Goal: Information Seeking & Learning: Check status

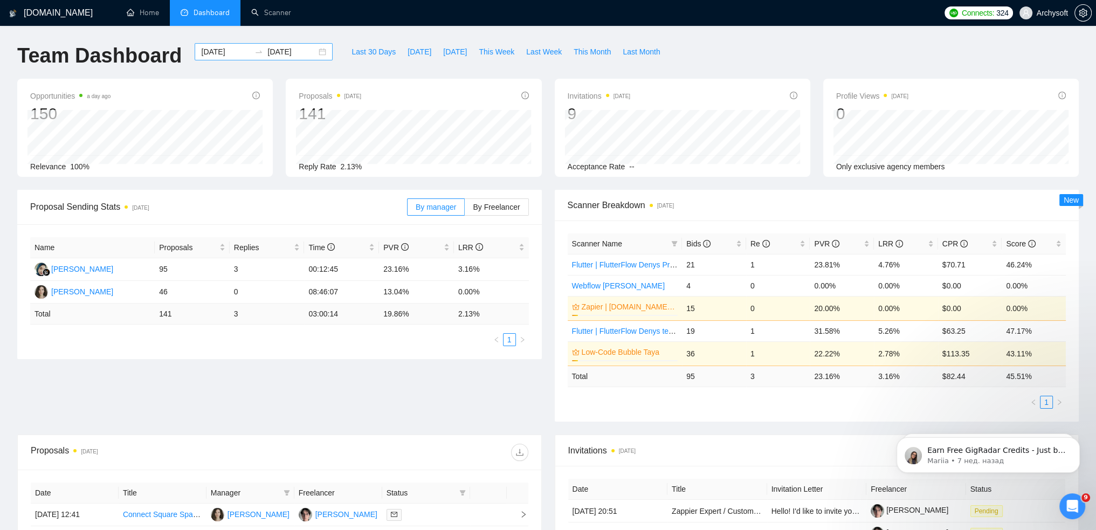
click at [208, 45] on div "[DATE] [DATE]" at bounding box center [264, 51] width 138 height 17
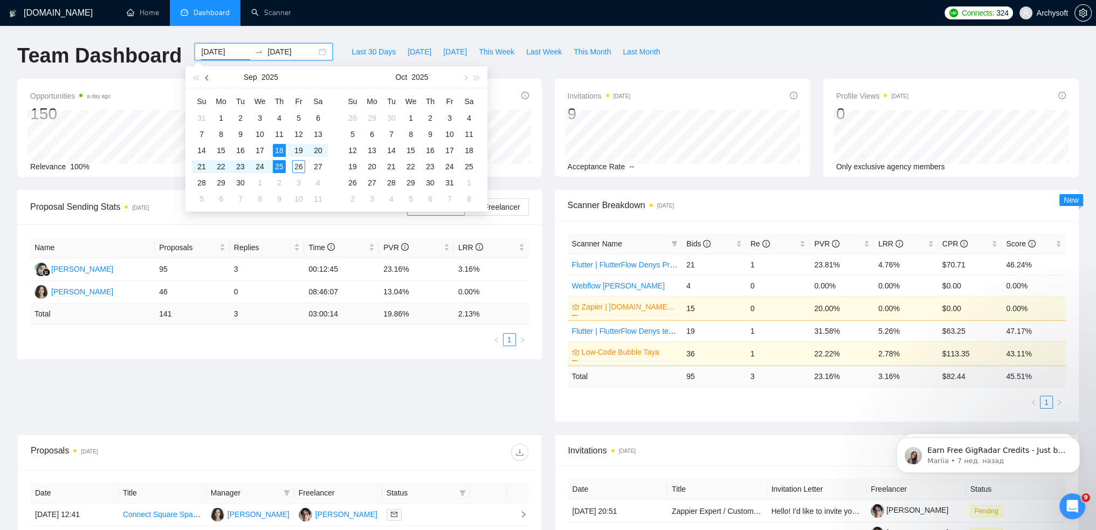
click at [207, 81] on button "button" at bounding box center [208, 77] width 12 height 22
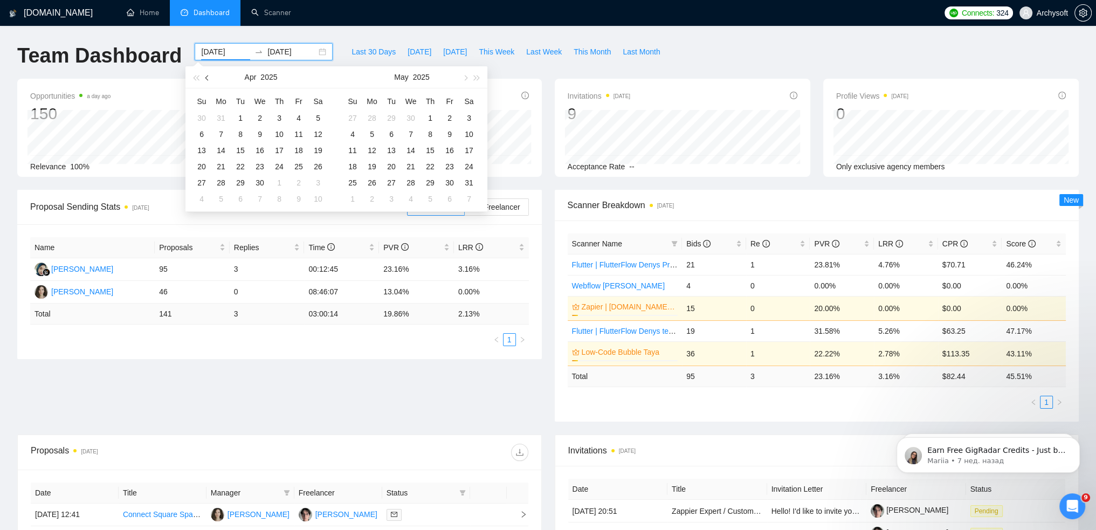
click at [207, 81] on button "button" at bounding box center [208, 77] width 12 height 22
type input "[DATE]"
click at [263, 116] on div "1" at bounding box center [259, 118] width 13 height 13
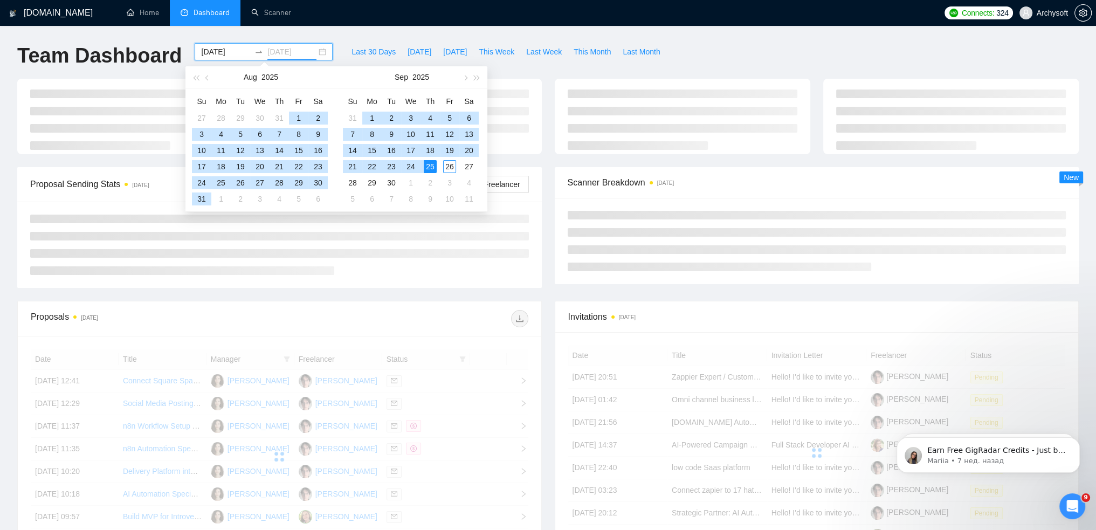
type input "[DATE]"
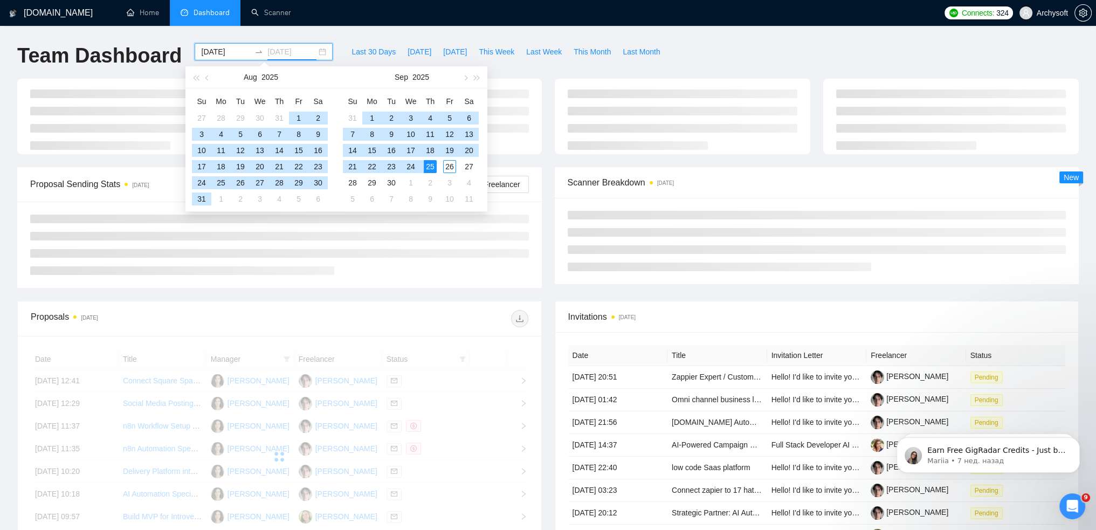
click at [429, 167] on div "25" at bounding box center [430, 166] width 13 height 13
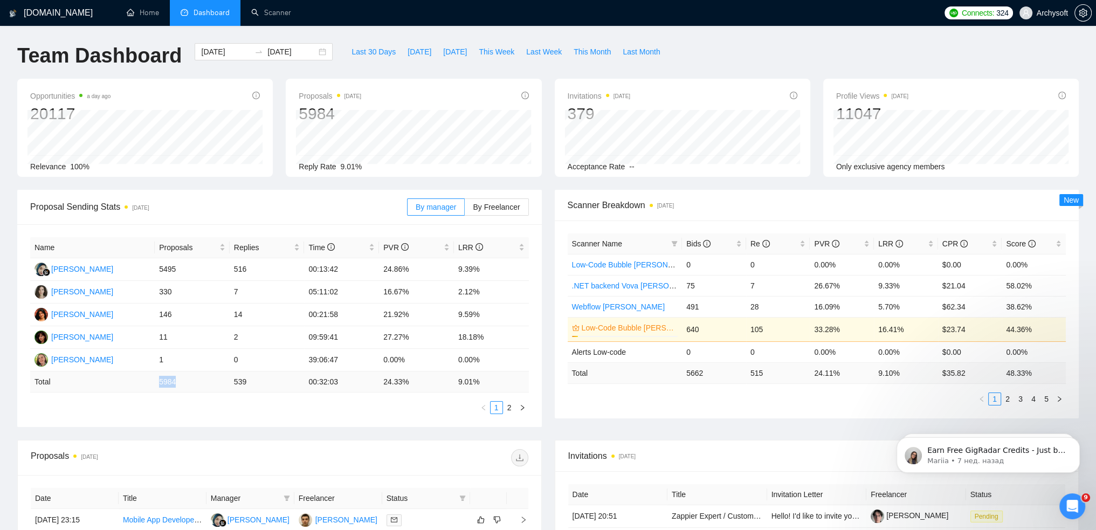
drag, startPoint x: 154, startPoint y: 383, endPoint x: 200, endPoint y: 381, distance: 45.3
click at [200, 381] on td "5984" at bounding box center [192, 382] width 75 height 21
copy td "5984"
click at [238, 93] on div "Opportunities a day ago 20117 Relevance 100% Proposals [DATE] 5984 [DATE] Sent …" at bounding box center [548, 134] width 1075 height 111
drag, startPoint x: 231, startPoint y: 385, endPoint x: 264, endPoint y: 382, distance: 33.0
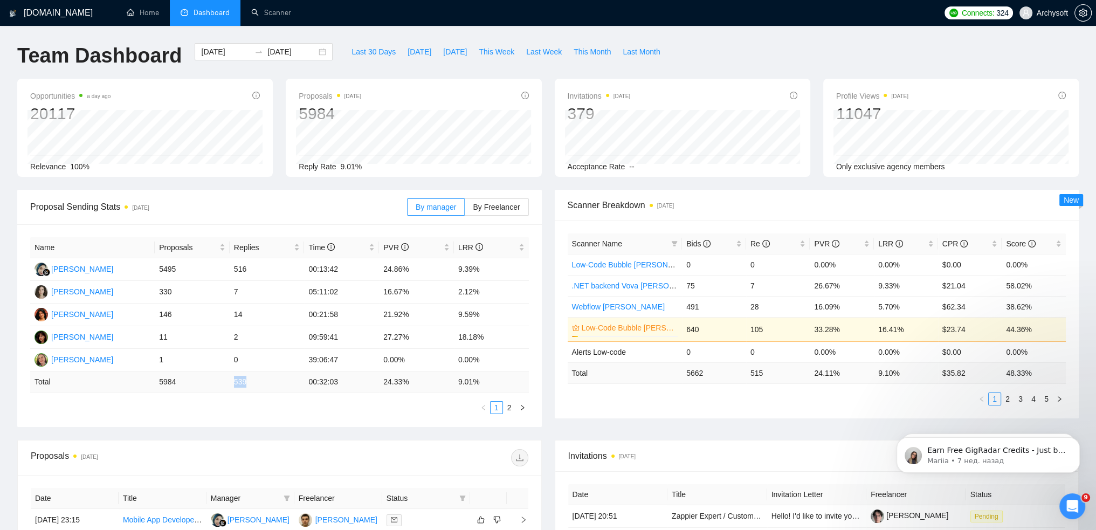
click at [264, 382] on td "539" at bounding box center [267, 382] width 75 height 21
copy td "539"
click at [214, 51] on input "[DATE]" at bounding box center [225, 52] width 49 height 12
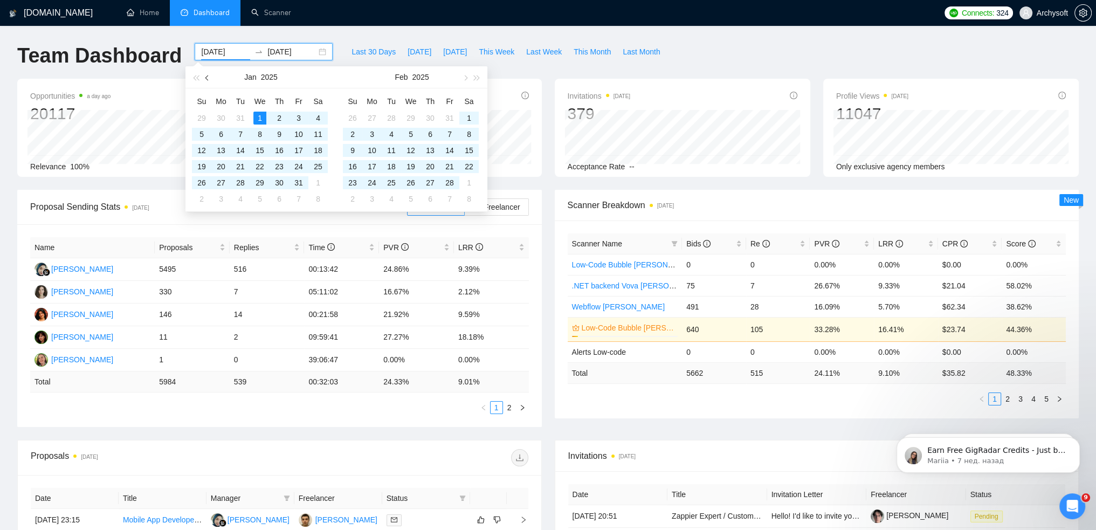
click at [209, 77] on span "button" at bounding box center [207, 77] width 5 height 5
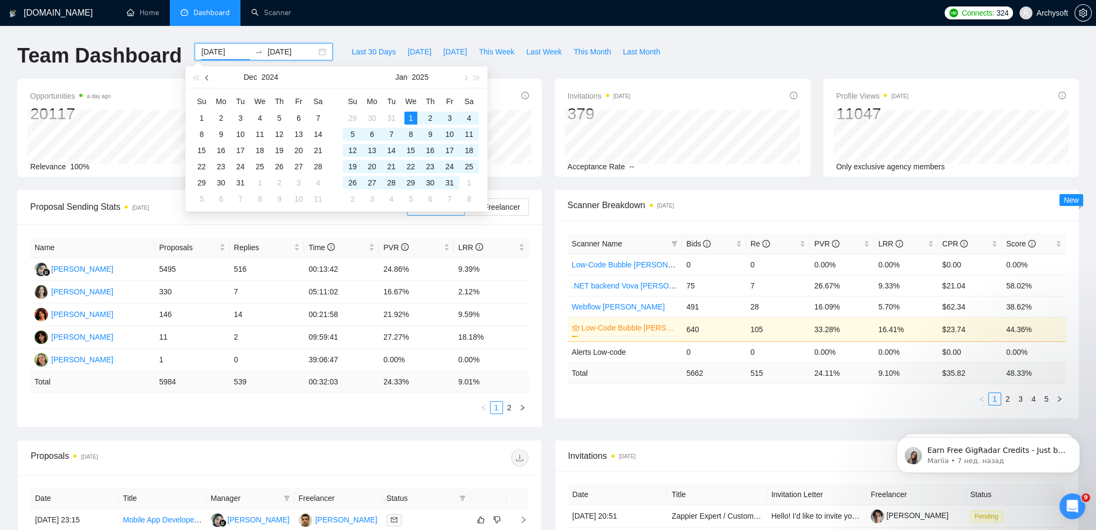
click at [209, 77] on span "button" at bounding box center [207, 77] width 5 height 5
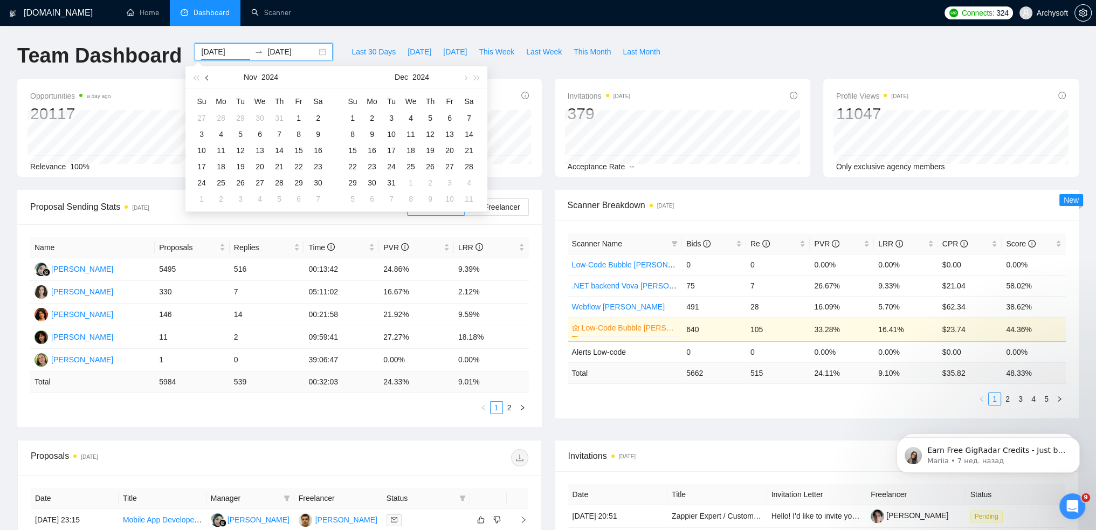
click at [209, 77] on span "button" at bounding box center [207, 77] width 5 height 5
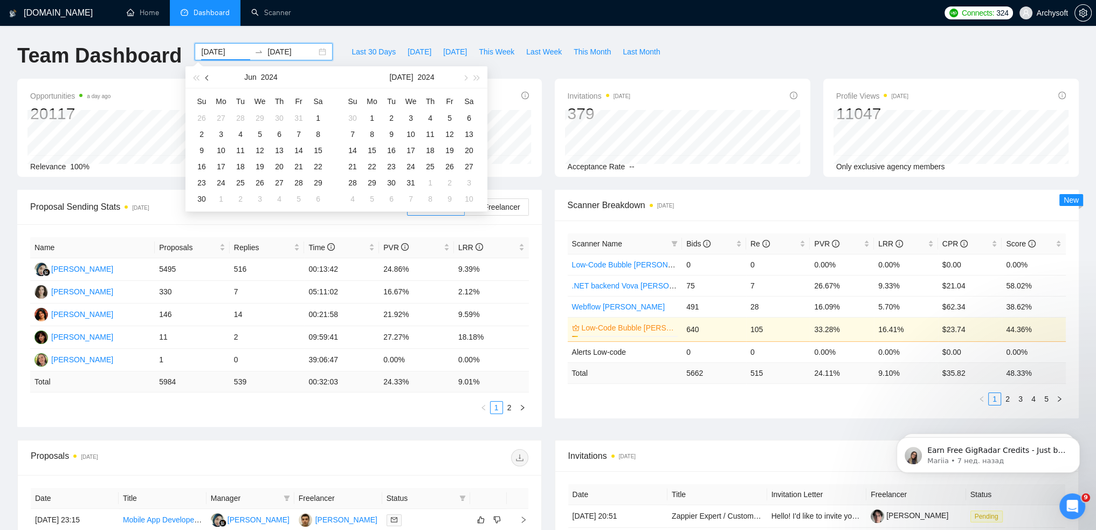
click at [209, 77] on span "button" at bounding box center [207, 77] width 5 height 5
click at [208, 76] on span "button" at bounding box center [207, 77] width 5 height 5
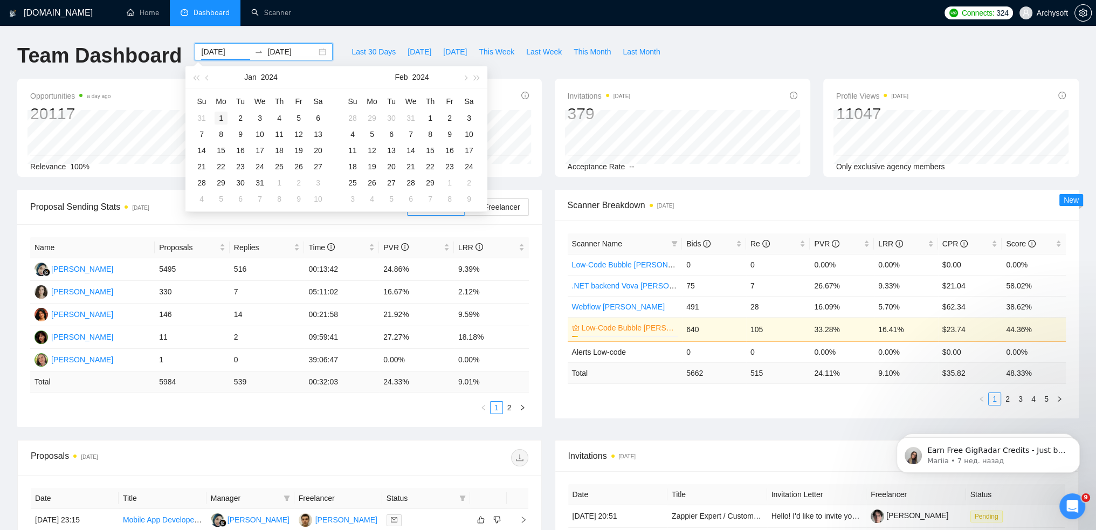
type input "[DATE]"
click at [220, 120] on div "1" at bounding box center [221, 118] width 13 height 13
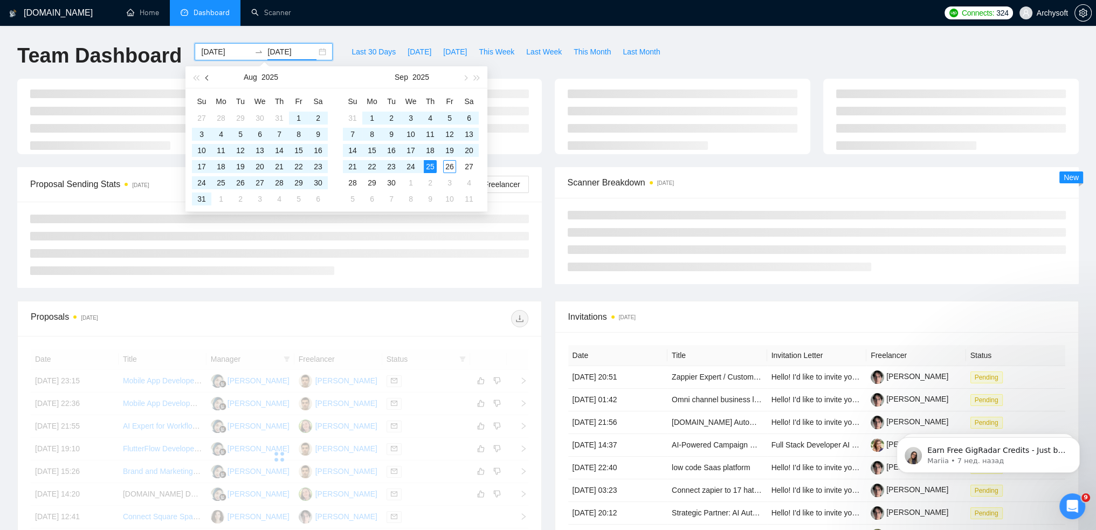
click at [209, 78] on span "button" at bounding box center [207, 77] width 5 height 5
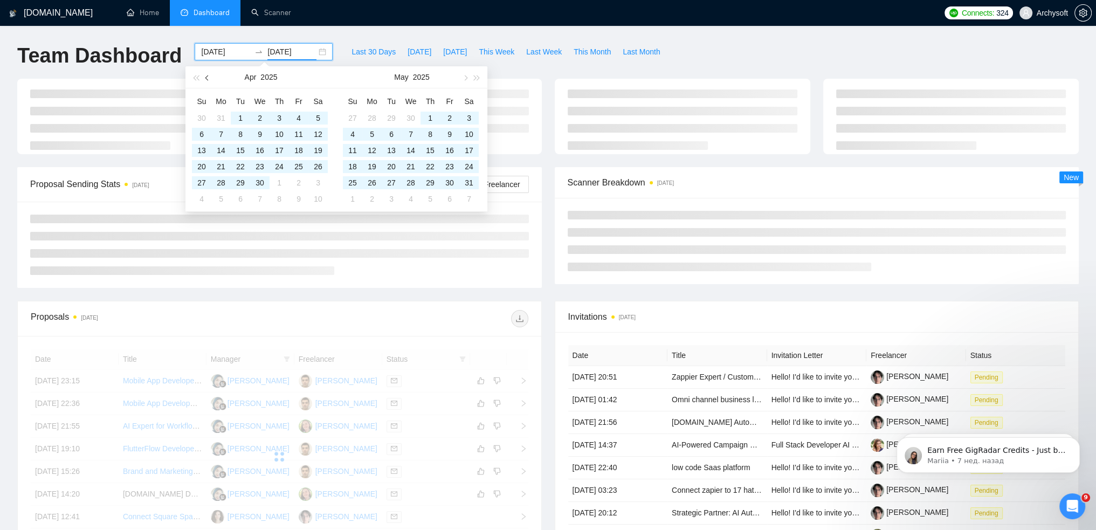
click at [209, 78] on span "button" at bounding box center [207, 77] width 5 height 5
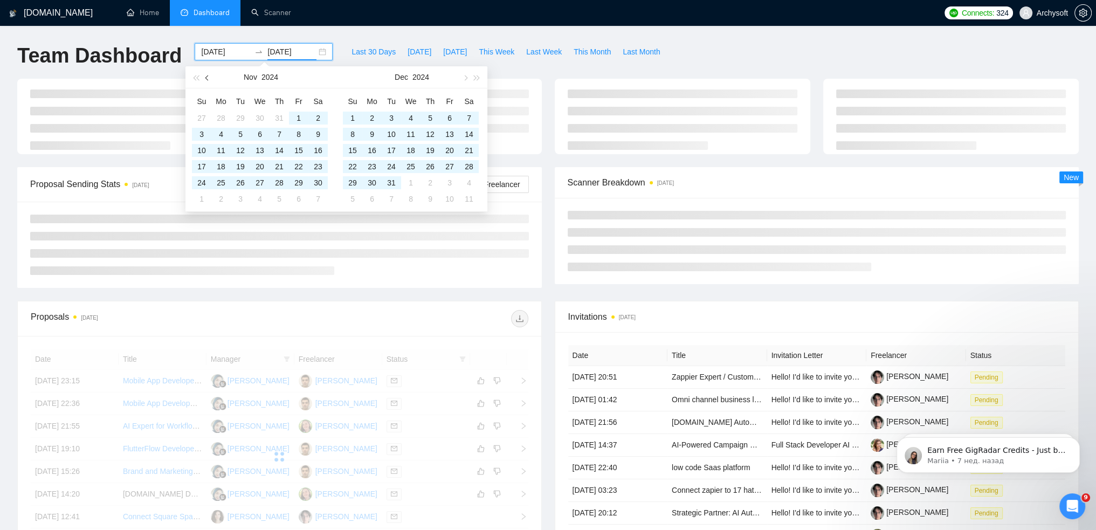
click at [209, 78] on span "button" at bounding box center [207, 77] width 5 height 5
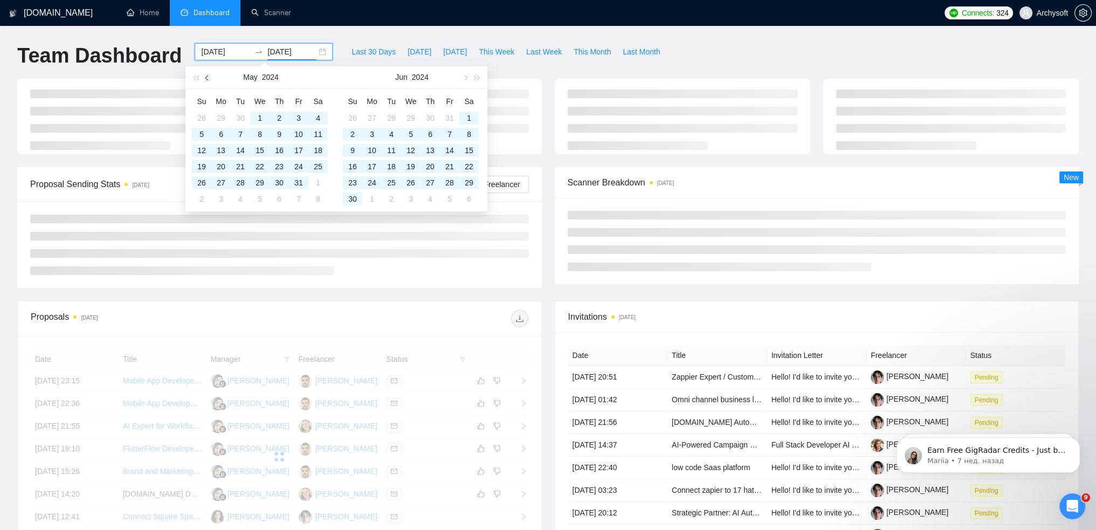
click at [209, 78] on span "button" at bounding box center [207, 77] width 5 height 5
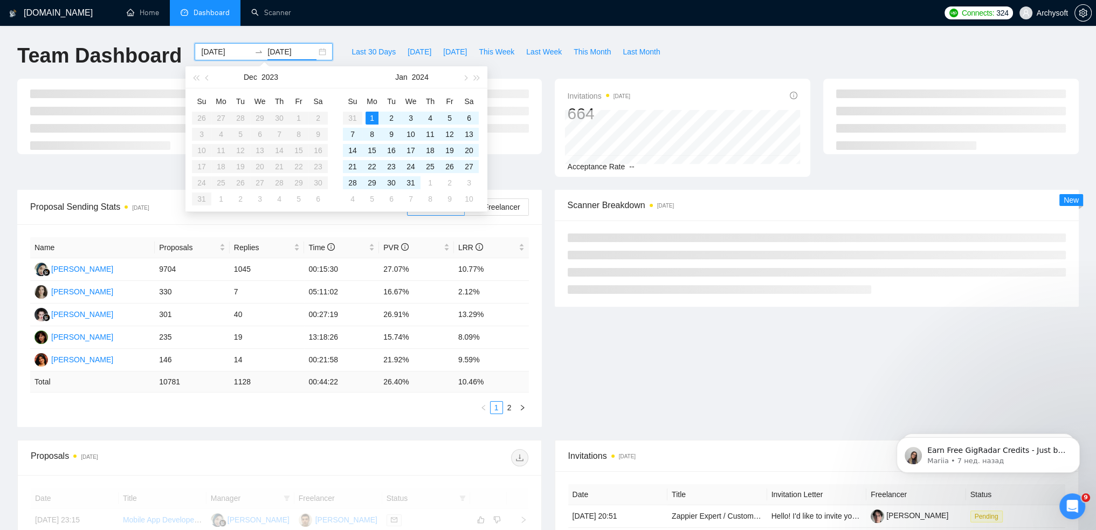
click at [461, 78] on button "button" at bounding box center [465, 77] width 12 height 22
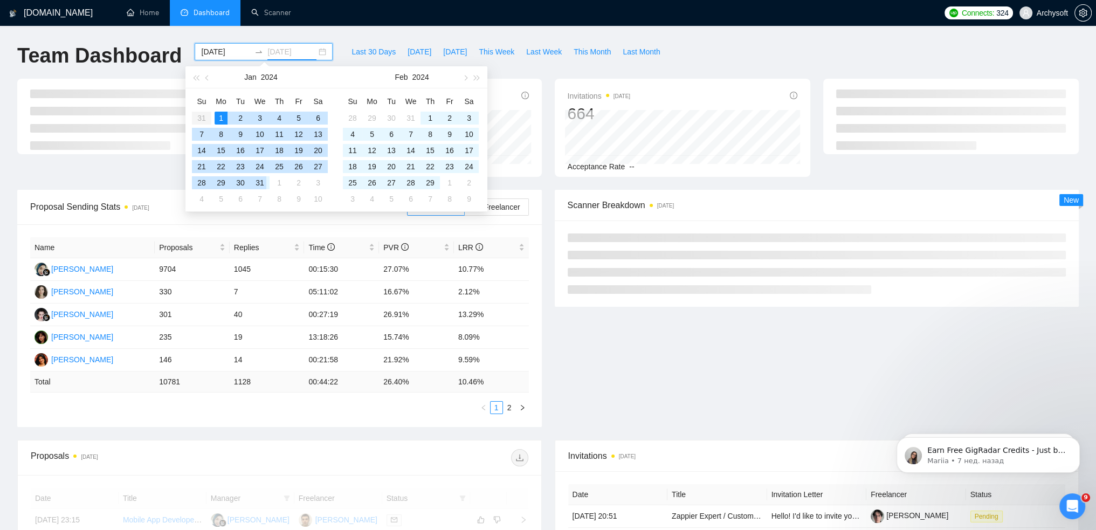
click at [263, 182] on div "31" at bounding box center [259, 182] width 13 height 13
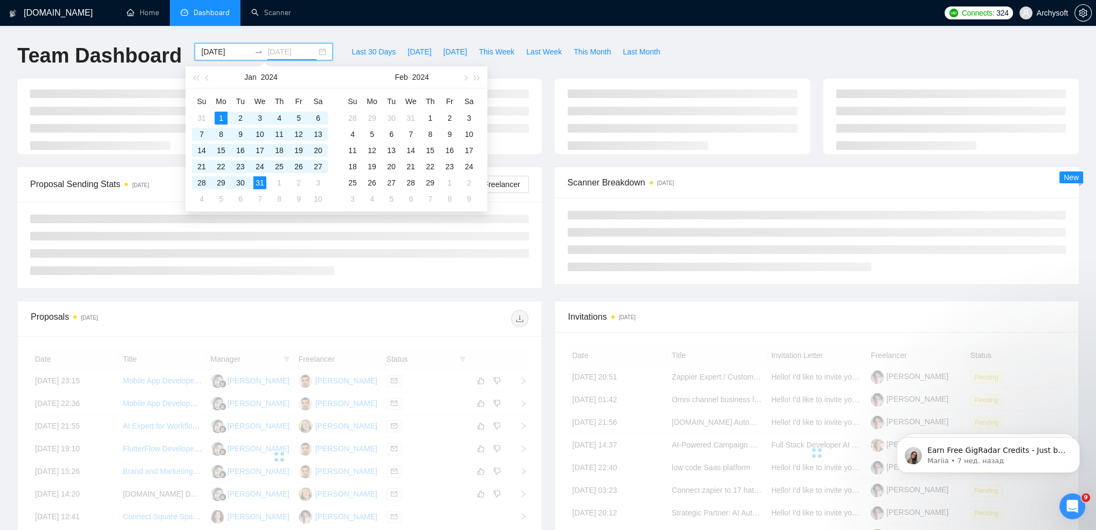
type input "[DATE]"
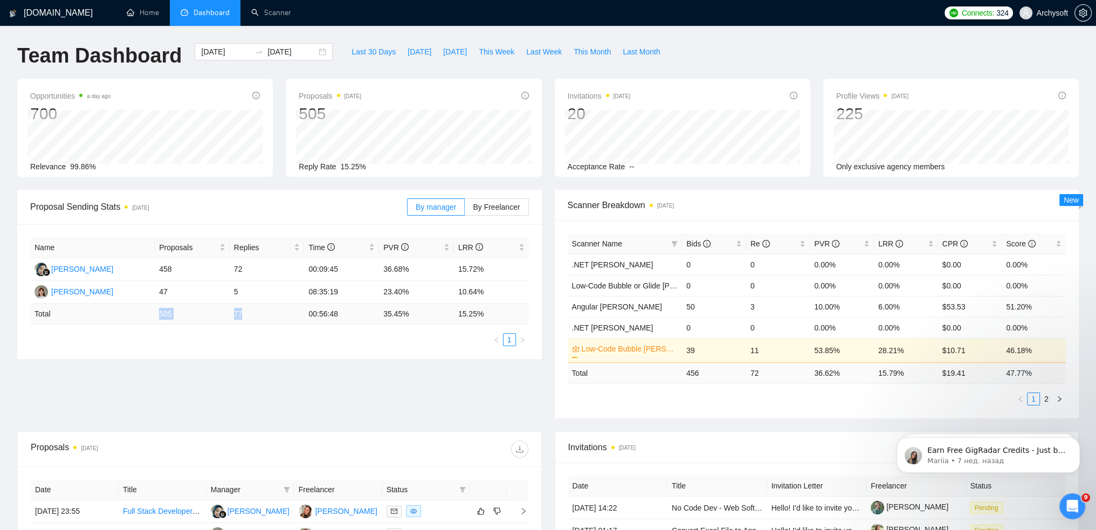
drag, startPoint x: 157, startPoint y: 313, endPoint x: 272, endPoint y: 319, distance: 114.5
click at [272, 319] on tr "Total 505 77 00:56:48 35.45 % 15.25 %" at bounding box center [279, 314] width 499 height 21
copy tr "505 77"
click at [219, 54] on input "[DATE]" at bounding box center [225, 52] width 49 height 12
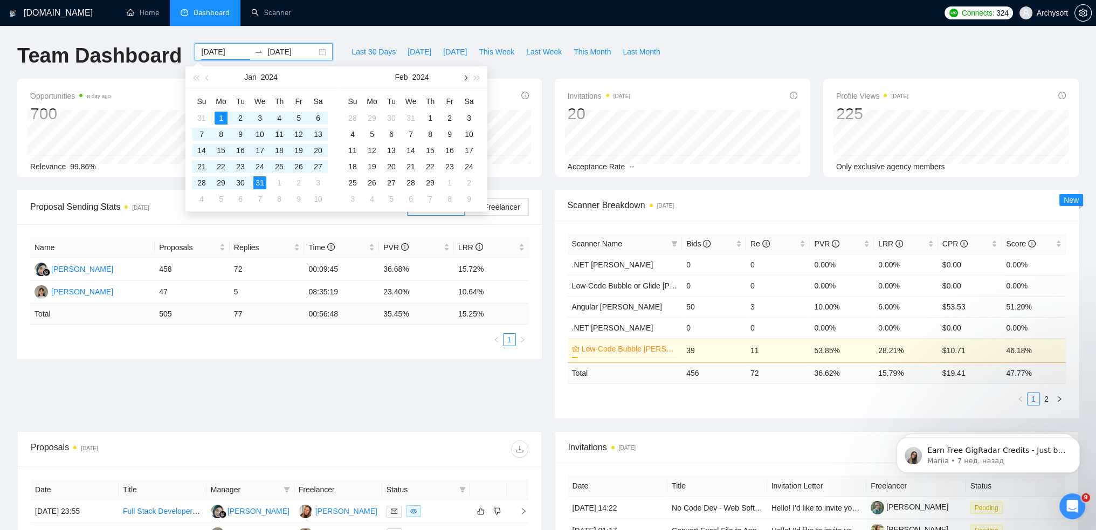
click at [464, 79] on span "button" at bounding box center [464, 77] width 5 height 5
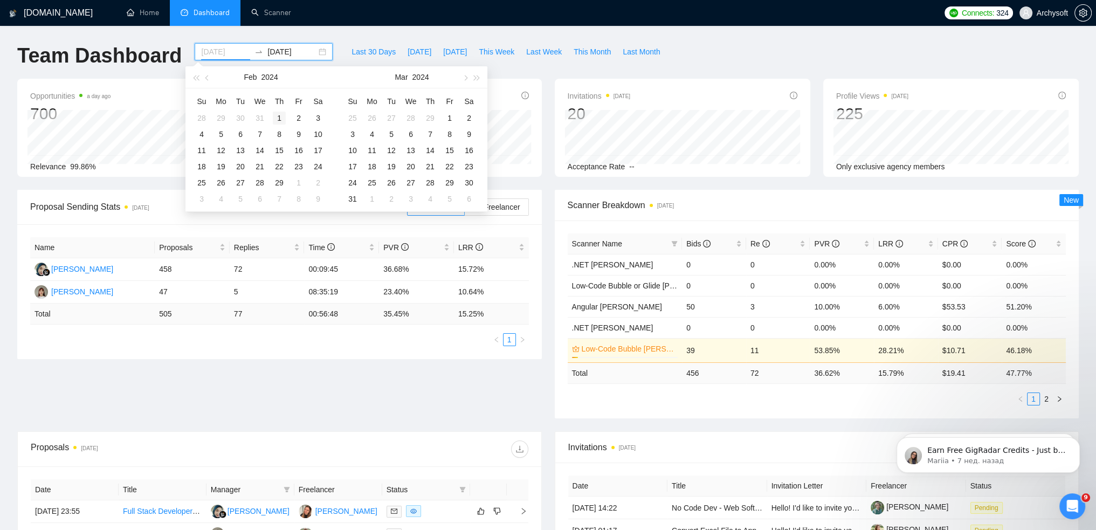
type input "[DATE]"
click at [282, 115] on div "1" at bounding box center [279, 118] width 13 height 13
type input "[DATE]"
click at [430, 183] on div "29" at bounding box center [430, 182] width 13 height 13
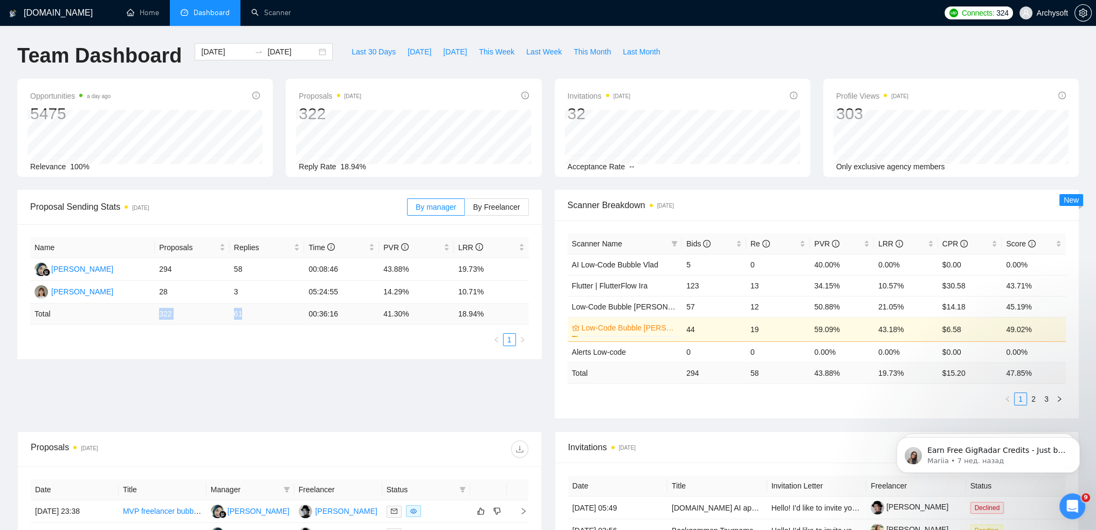
drag, startPoint x: 221, startPoint y: 315, endPoint x: 265, endPoint y: 315, distance: 44.2
click at [265, 315] on tr "Total 322 61 00:36:16 41.30 % 18.94 %" at bounding box center [279, 314] width 499 height 21
copy tr "322 61"
click at [219, 55] on input "[DATE]" at bounding box center [225, 52] width 49 height 12
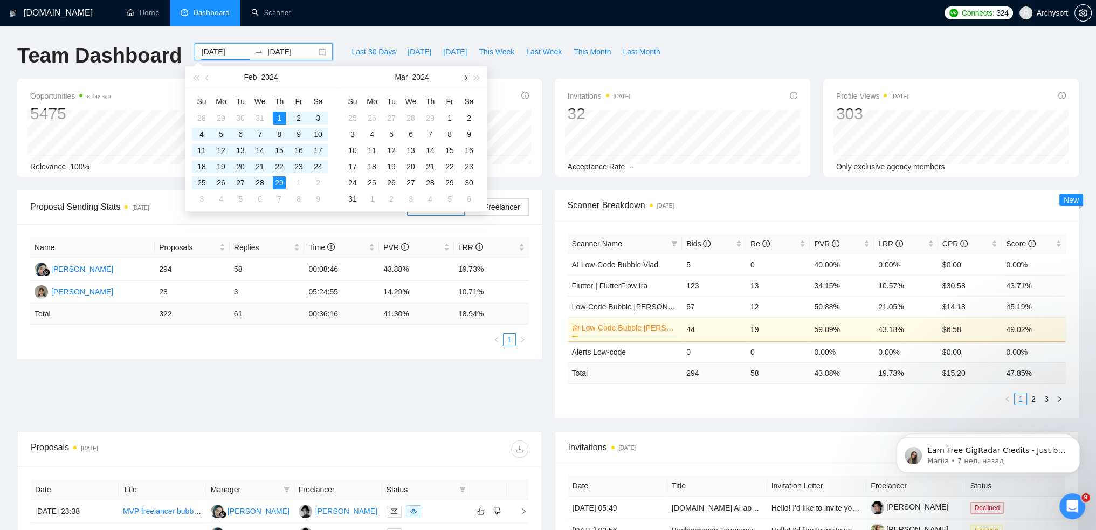
click at [466, 78] on span "button" at bounding box center [464, 77] width 5 height 5
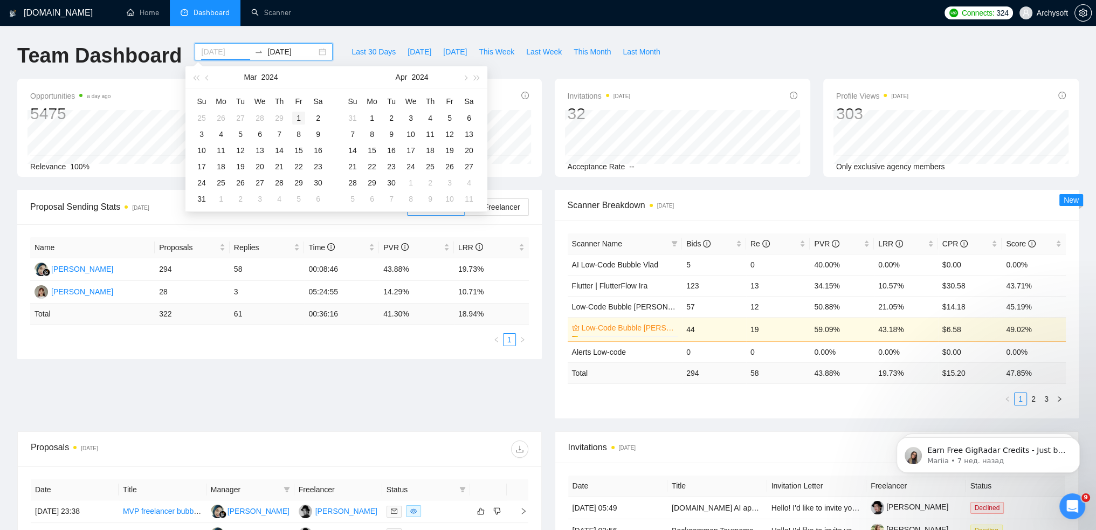
type input "[DATE]"
click at [300, 116] on div "1" at bounding box center [298, 118] width 13 height 13
type input "[DATE]"
click at [353, 198] on div "31" at bounding box center [352, 199] width 13 height 13
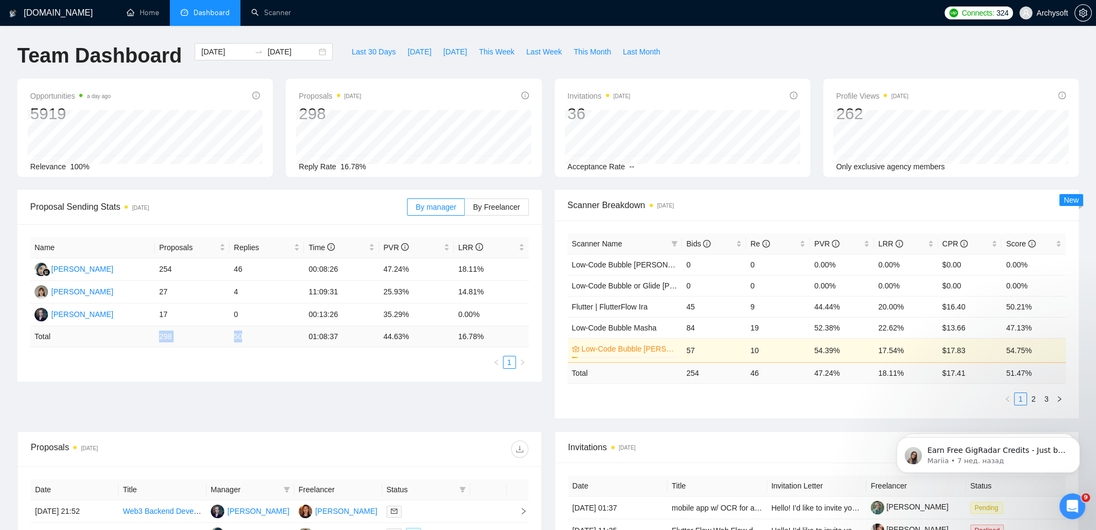
drag, startPoint x: 160, startPoint y: 338, endPoint x: 247, endPoint y: 337, distance: 86.8
click at [247, 337] on tr "Total 298 50 01:08:37 44.63 % 16.78 %" at bounding box center [279, 336] width 499 height 21
click at [230, 50] on input "[DATE]" at bounding box center [225, 52] width 49 height 12
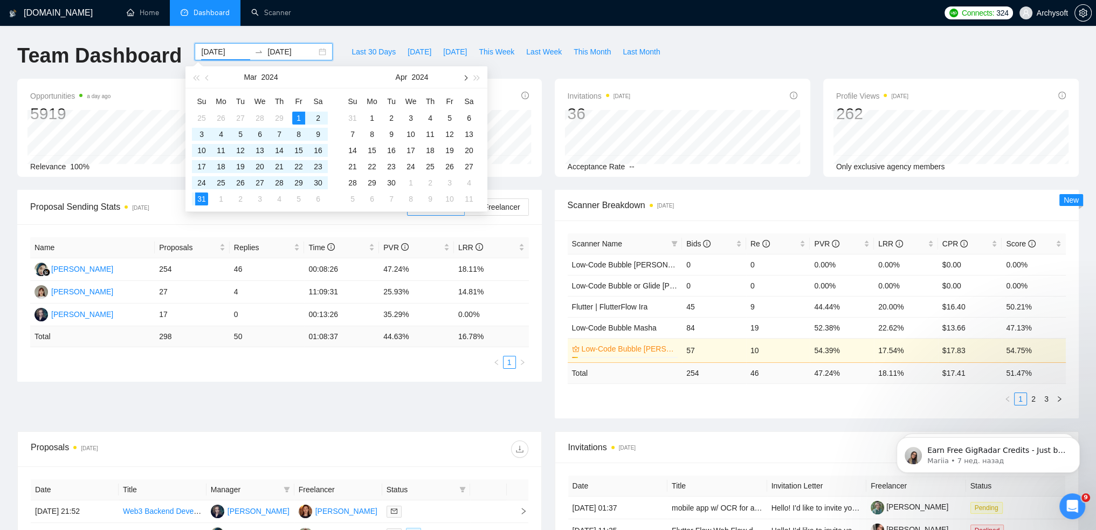
click at [466, 79] on button "button" at bounding box center [465, 77] width 12 height 22
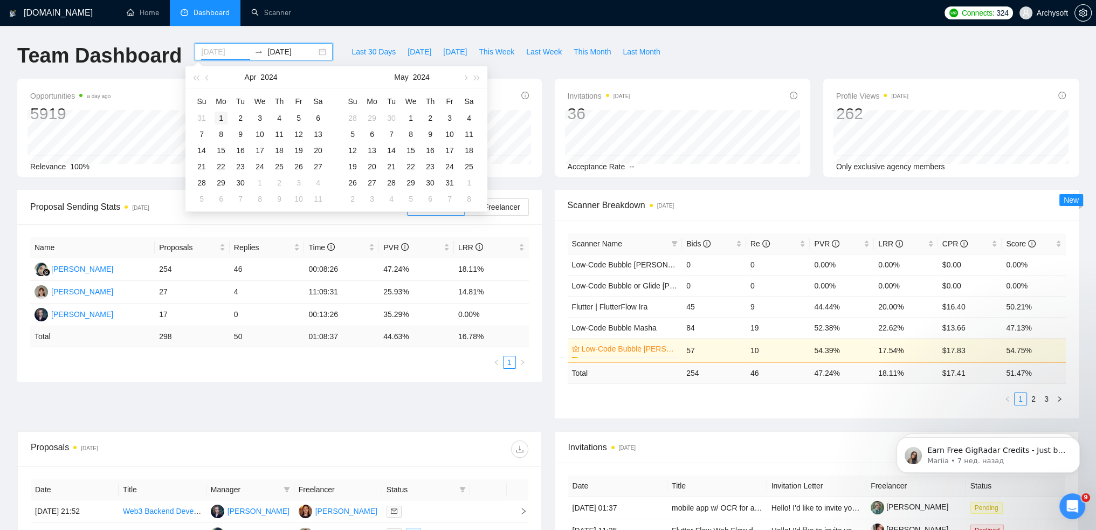
type input "[DATE]"
click at [219, 116] on div "1" at bounding box center [221, 118] width 13 height 13
type input "[DATE]"
click at [395, 183] on div "30" at bounding box center [391, 182] width 13 height 13
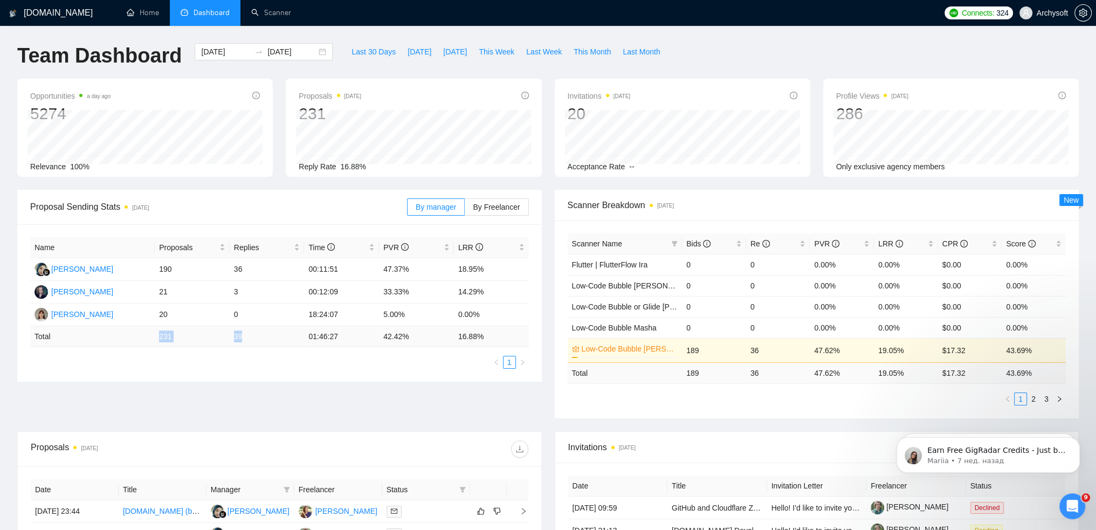
drag, startPoint x: 212, startPoint y: 338, endPoint x: 257, endPoint y: 336, distance: 44.3
click at [257, 336] on tr "Total 231 39 01:46:27 42.42 % 16.88 %" at bounding box center [279, 336] width 499 height 21
click at [312, 53] on div "[DATE] [DATE]" at bounding box center [264, 51] width 138 height 17
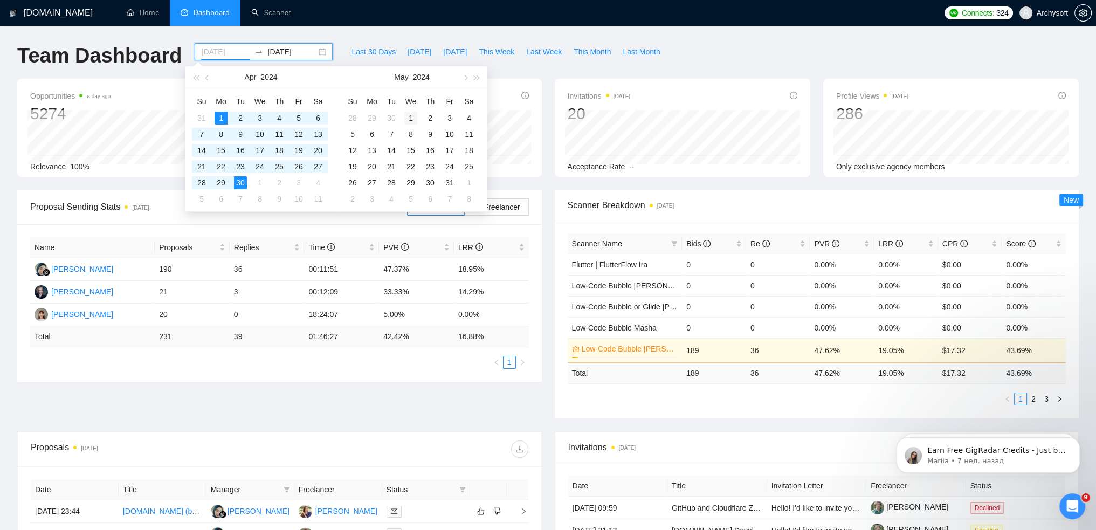
type input "[DATE]"
click at [410, 117] on div "1" at bounding box center [410, 118] width 13 height 13
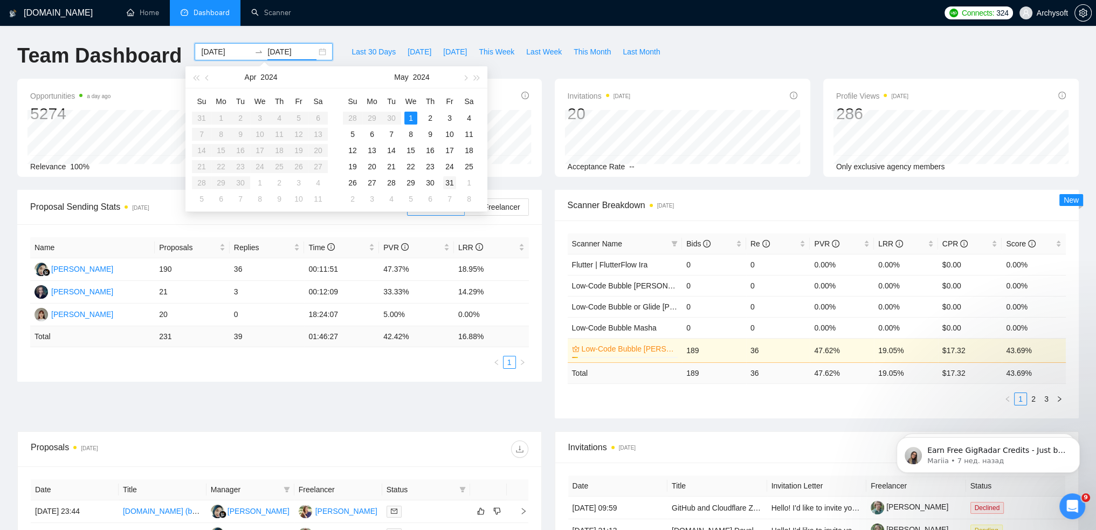
type input "[DATE]"
click at [448, 180] on div "31" at bounding box center [449, 182] width 13 height 13
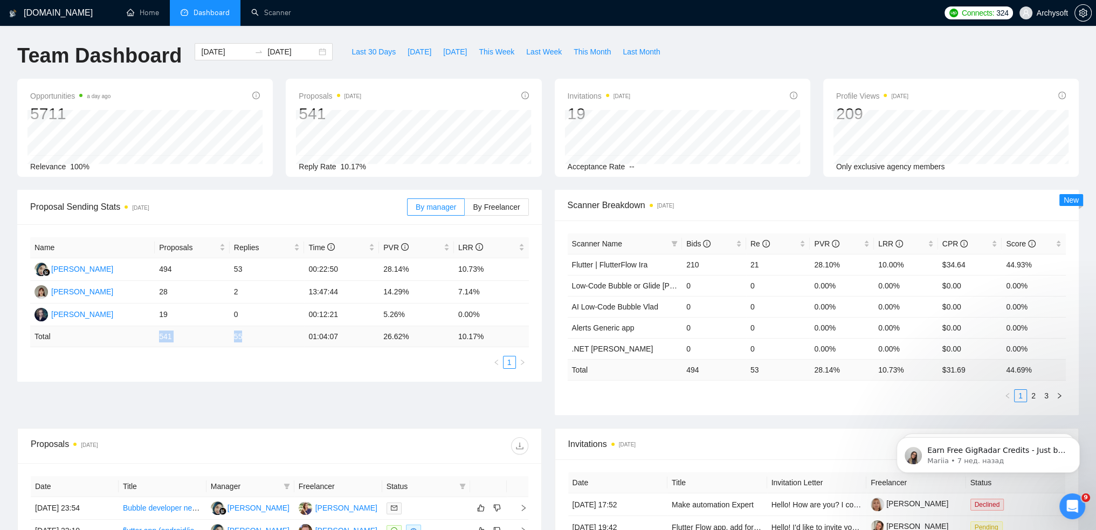
drag, startPoint x: 155, startPoint y: 337, endPoint x: 254, endPoint y: 333, distance: 98.8
click at [254, 333] on tr "Total 541 55 01:04:07 26.62 % 10.17 %" at bounding box center [279, 336] width 499 height 21
copy tr "541 55"
click at [256, 51] on icon "swap-right" at bounding box center [259, 52] width 6 height 2
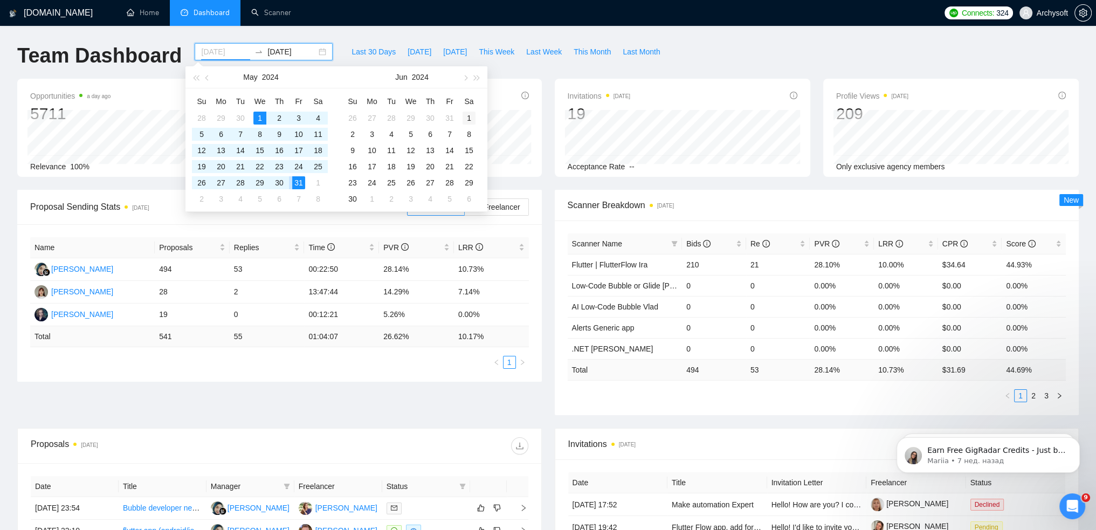
type input "[DATE]"
click at [466, 117] on div "1" at bounding box center [469, 118] width 13 height 13
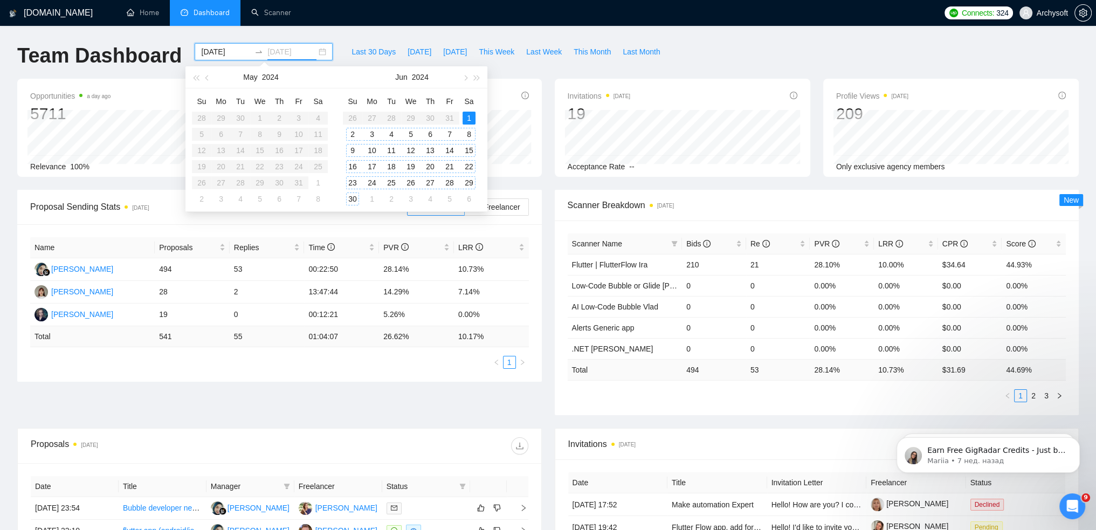
click at [353, 199] on div "30" at bounding box center [352, 199] width 13 height 13
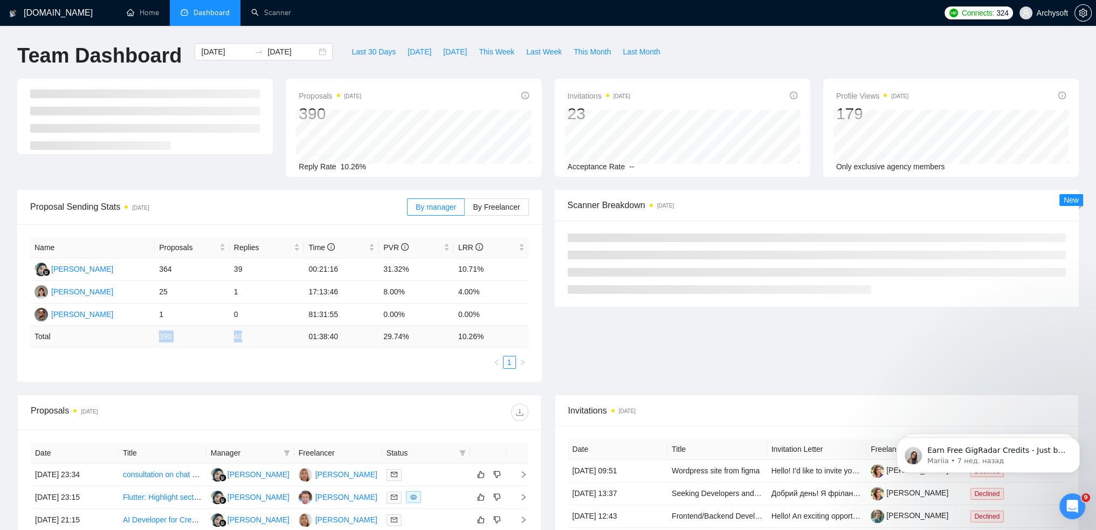
drag, startPoint x: 158, startPoint y: 335, endPoint x: 280, endPoint y: 336, distance: 121.9
click at [280, 336] on tr "Total 390 40 01:38:40 29.74 % 10.26 %" at bounding box center [279, 336] width 499 height 21
copy tr "390 40"
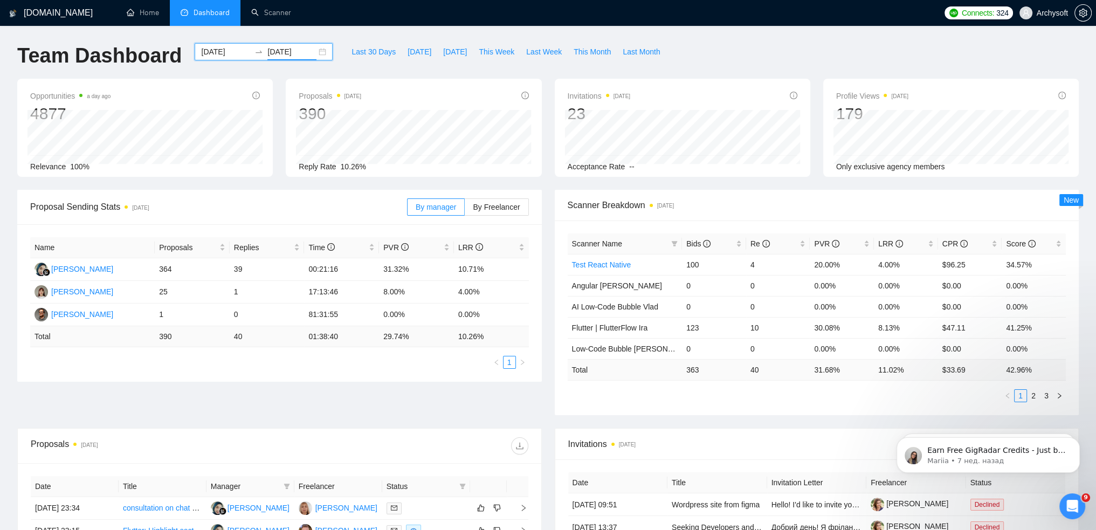
click at [305, 52] on input "[DATE]" at bounding box center [291, 52] width 49 height 12
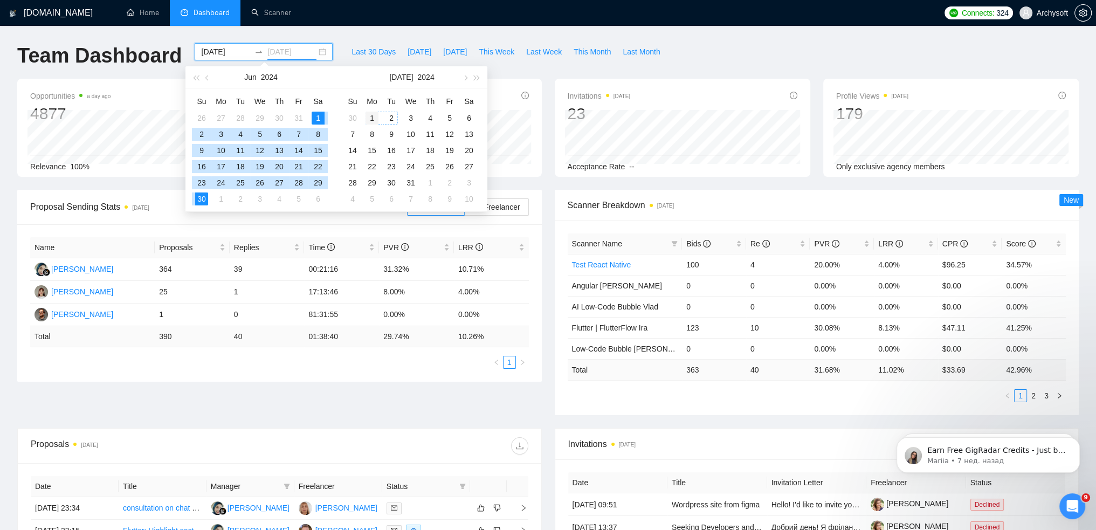
type input "[DATE]"
drag, startPoint x: 372, startPoint y: 118, endPoint x: 410, endPoint y: 161, distance: 57.7
click at [373, 118] on div "1" at bounding box center [372, 118] width 13 height 13
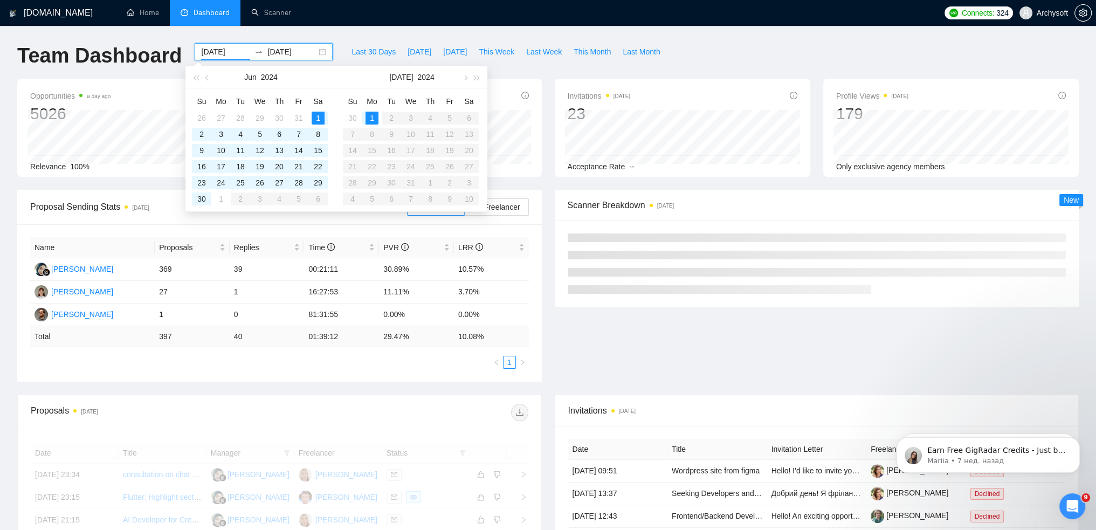
click at [410, 183] on table "Su Mo Tu We Th Fr Sa 30 1 2 3 4 5 6 7 8 9 10 11 12 13 14 15 16 17 18 19 20 21 2…" at bounding box center [411, 150] width 136 height 114
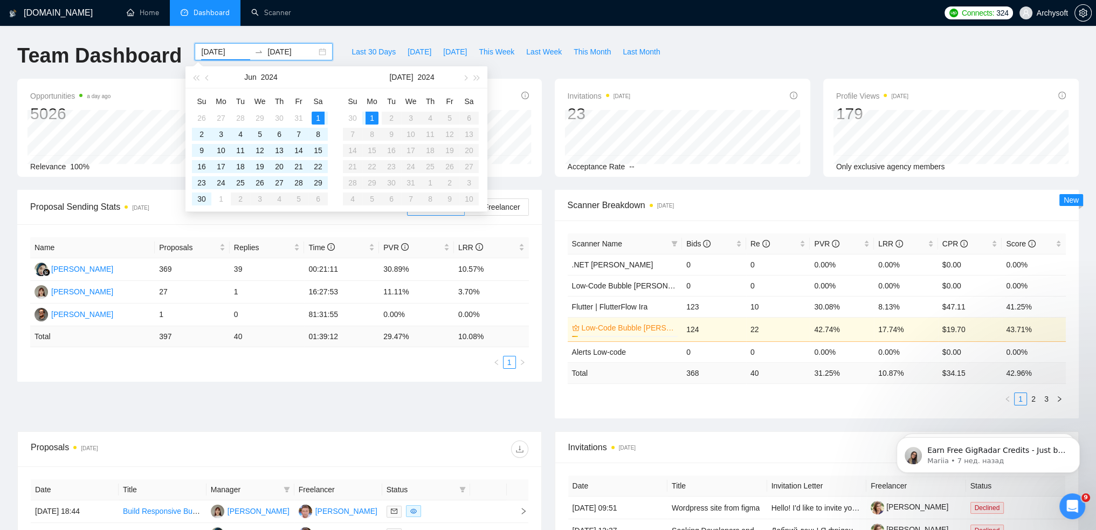
drag, startPoint x: 406, startPoint y: 180, endPoint x: 373, endPoint y: 183, distance: 33.6
click at [406, 180] on table "Su Mo Tu We Th Fr Sa 30 1 2 3 4 5 6 7 8 9 10 11 12 13 14 15 16 17 18 19 20 21 2…" at bounding box center [411, 150] width 136 height 114
click at [217, 50] on input "[DATE]" at bounding box center [225, 52] width 49 height 12
click at [210, 43] on div "[DATE] [DATE]" at bounding box center [264, 51] width 138 height 17
drag, startPoint x: 222, startPoint y: 52, endPoint x: 216, endPoint y: 51, distance: 5.5
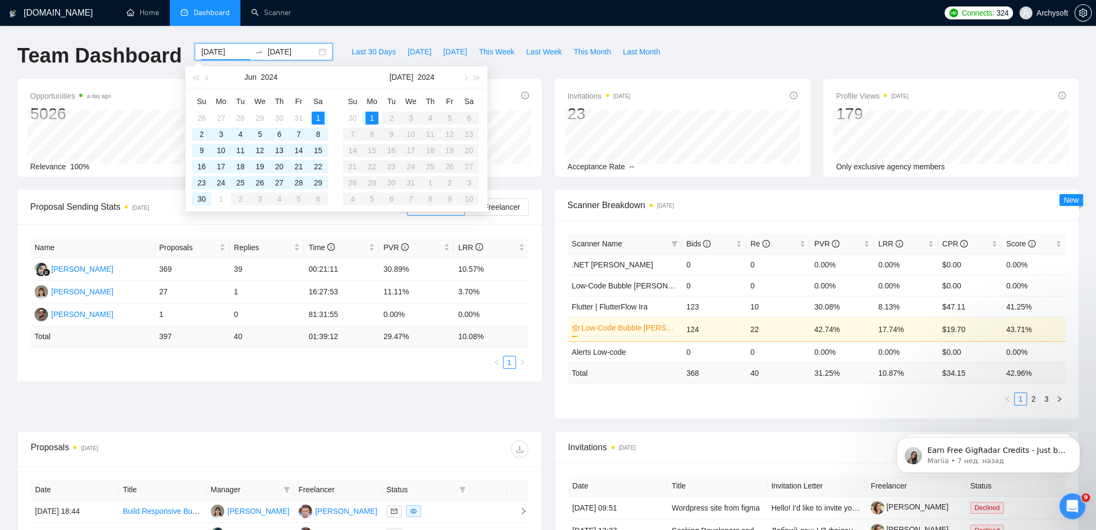
click at [216, 51] on input "[DATE]" at bounding box center [225, 52] width 49 height 12
click at [222, 47] on input "[DATE]" at bounding box center [225, 52] width 49 height 12
click at [216, 51] on input "[DATE]" at bounding box center [225, 52] width 49 height 12
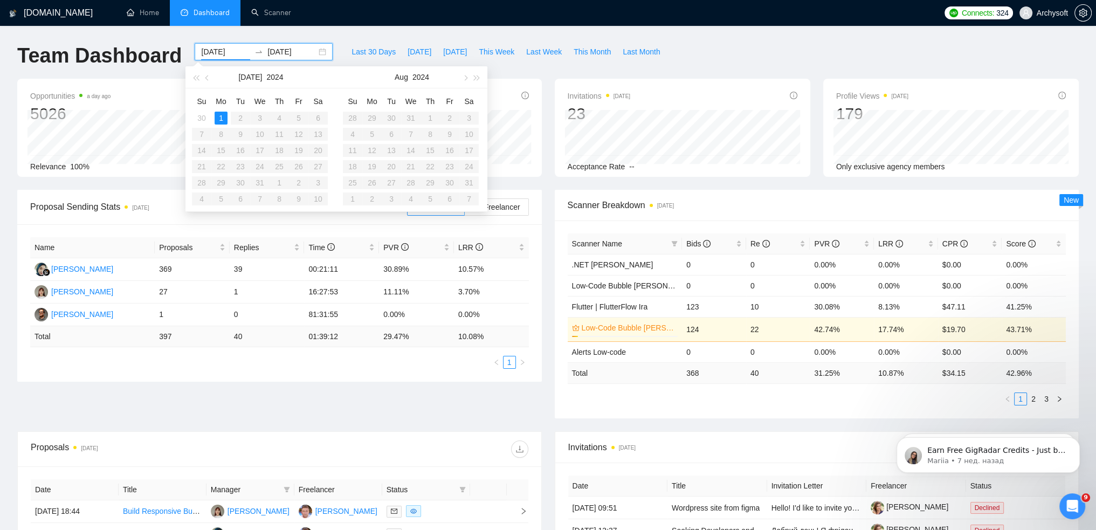
type input "[DATE]"
click at [294, 51] on input "[DATE]" at bounding box center [291, 52] width 49 height 12
type input "[DATE]"
click at [412, 180] on div "31" at bounding box center [410, 182] width 13 height 13
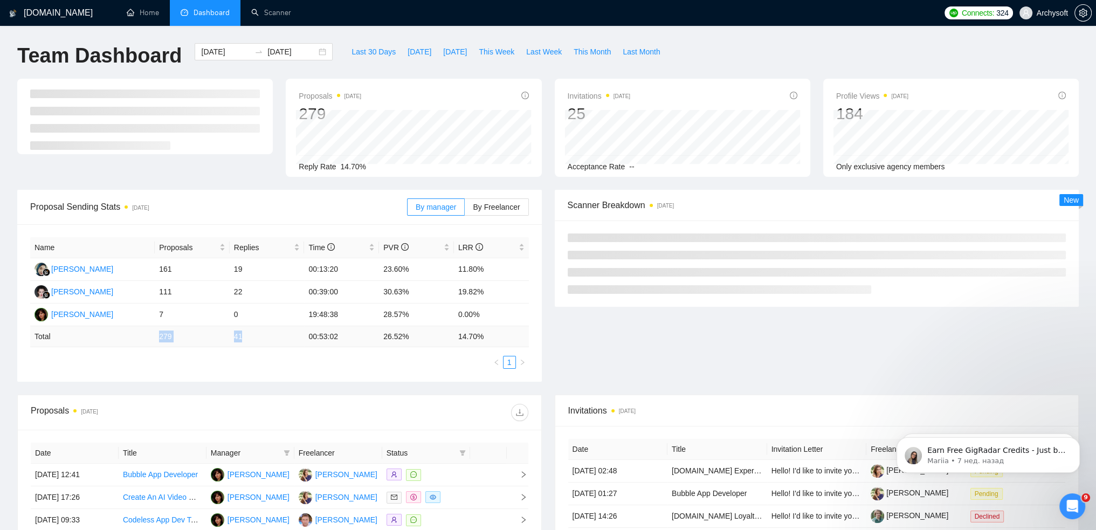
drag, startPoint x: 246, startPoint y: 339, endPoint x: 148, endPoint y: 337, distance: 98.2
click at [148, 337] on tr "Total 279 41 00:53:02 26.52 % 14.70 %" at bounding box center [279, 336] width 499 height 21
copy tr "279 41"
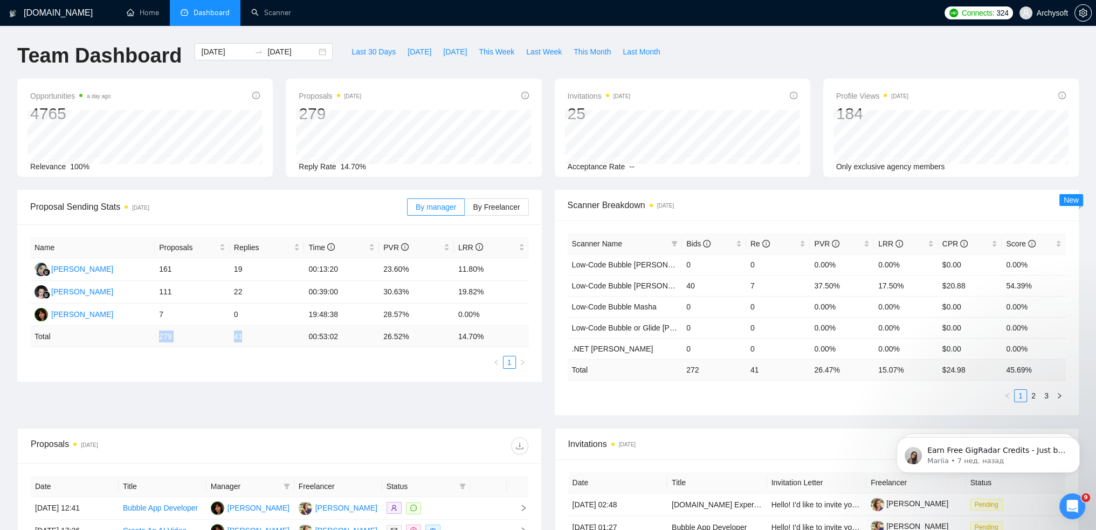
click at [191, 334] on td "279" at bounding box center [192, 336] width 75 height 21
drag, startPoint x: 164, startPoint y: 336, endPoint x: 241, endPoint y: 334, distance: 77.1
click at [241, 334] on tr "Total 279 41 00:53:02 26.52 % 14.70 %" at bounding box center [279, 336] width 499 height 21
copy tr "279 41"
click at [313, 49] on div "[DATE] [DATE]" at bounding box center [264, 51] width 138 height 17
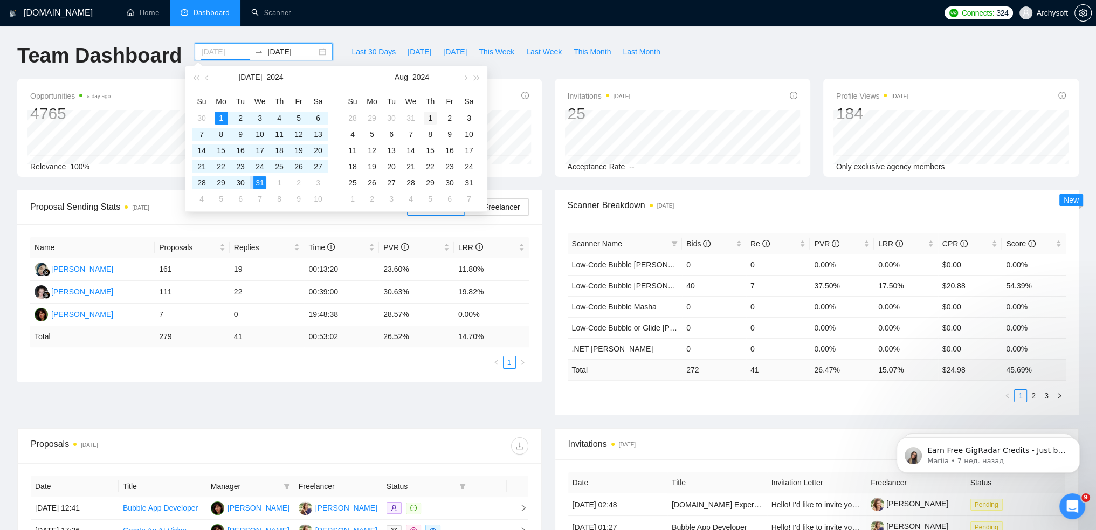
type input "[DATE]"
click at [431, 118] on div "1" at bounding box center [430, 118] width 13 height 13
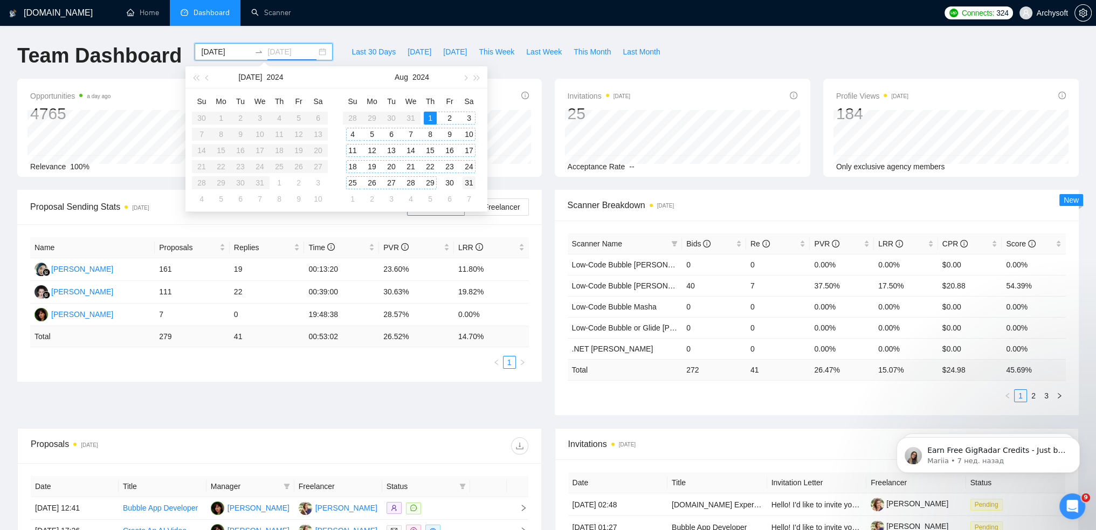
type input "[DATE]"
click at [464, 183] on div "31" at bounding box center [469, 182] width 13 height 13
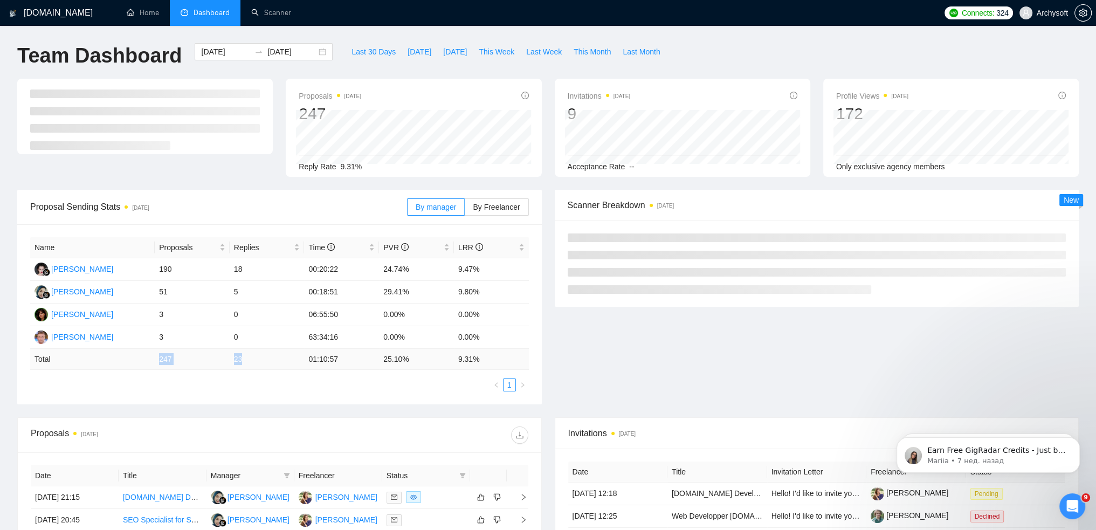
drag, startPoint x: 160, startPoint y: 360, endPoint x: 244, endPoint y: 358, distance: 84.2
click at [244, 358] on tr "Total 247 23 01:10:57 25.10 % 9.31 %" at bounding box center [279, 359] width 499 height 21
copy tr "247 23"
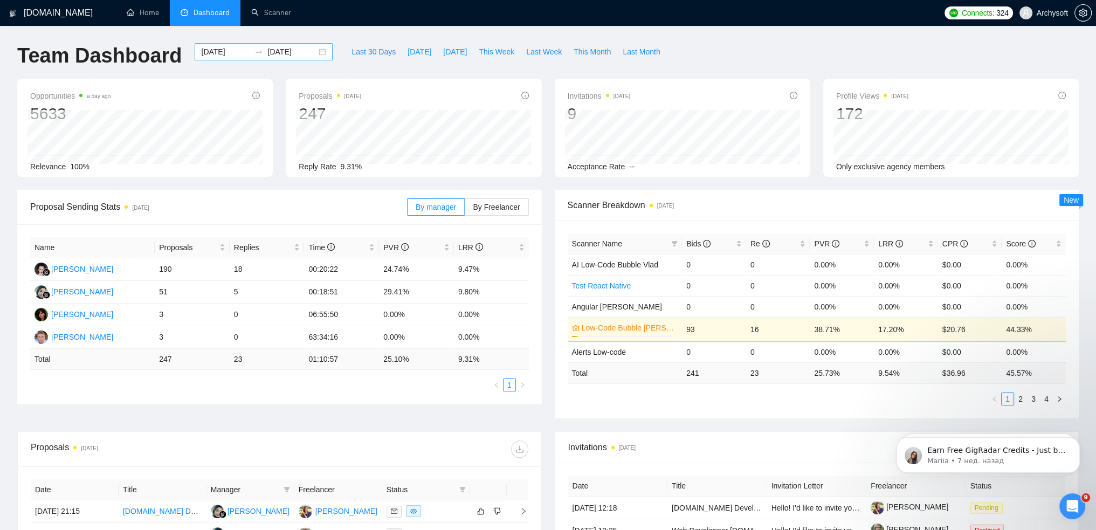
click at [316, 53] on div "[DATE] [DATE]" at bounding box center [264, 51] width 138 height 17
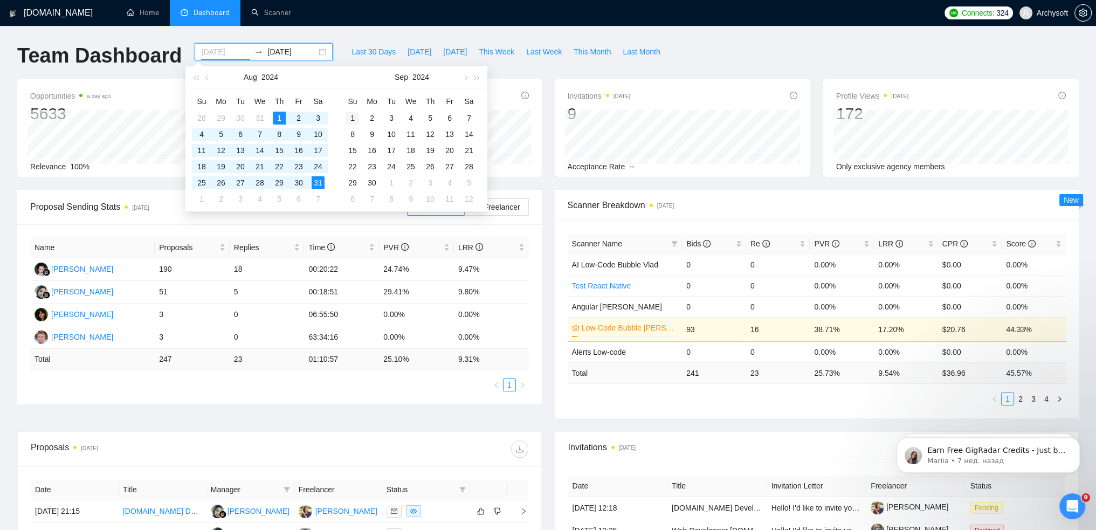
type input "[DATE]"
click at [355, 117] on div "1" at bounding box center [352, 118] width 13 height 13
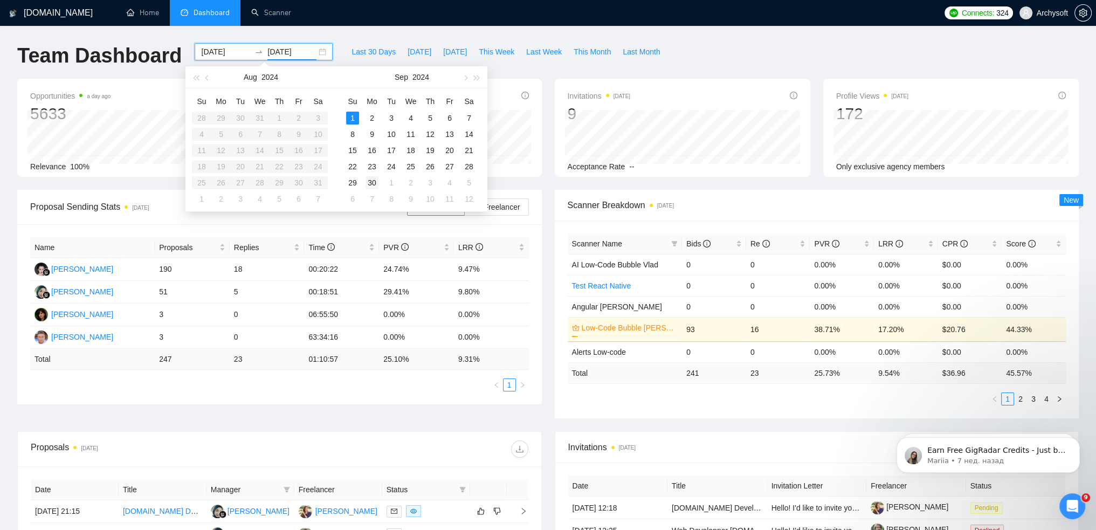
type input "[DATE]"
click at [374, 185] on div "30" at bounding box center [372, 182] width 13 height 13
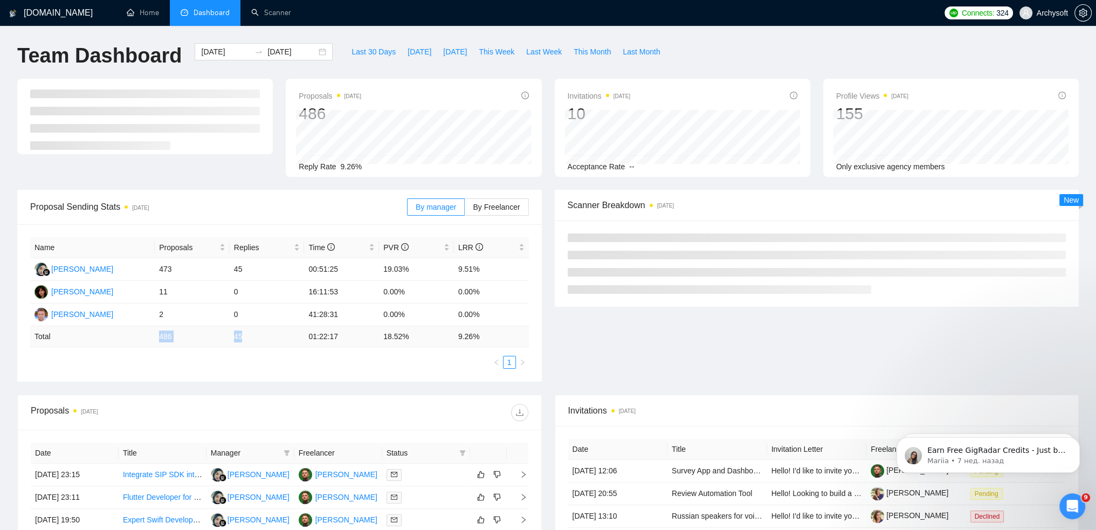
drag, startPoint x: 160, startPoint y: 338, endPoint x: 244, endPoint y: 338, distance: 84.7
click at [244, 338] on tr "Total 486 45 01:22:17 18.52 % 9.26 %" at bounding box center [279, 336] width 499 height 21
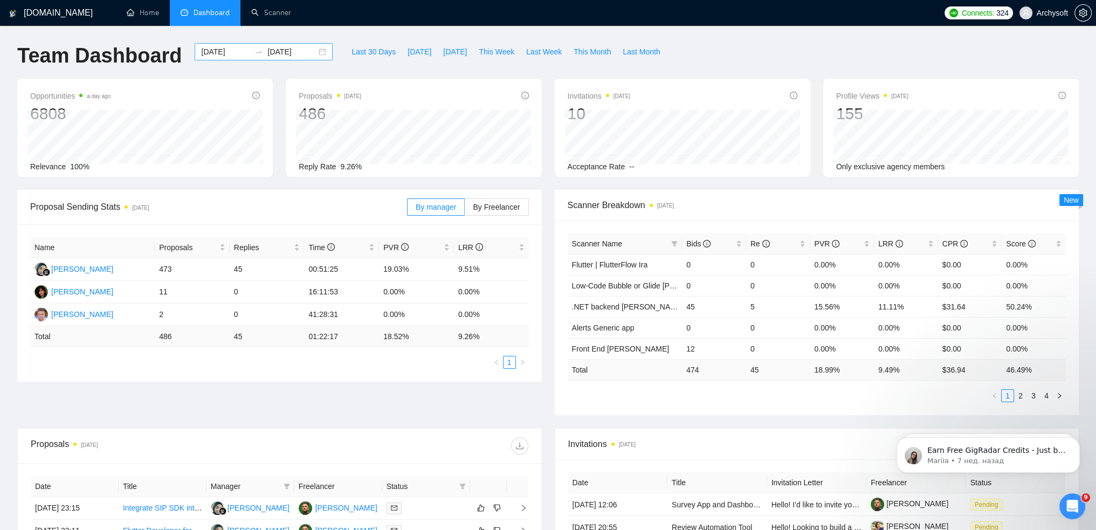
click at [313, 53] on div "[DATE] [DATE]" at bounding box center [264, 51] width 138 height 17
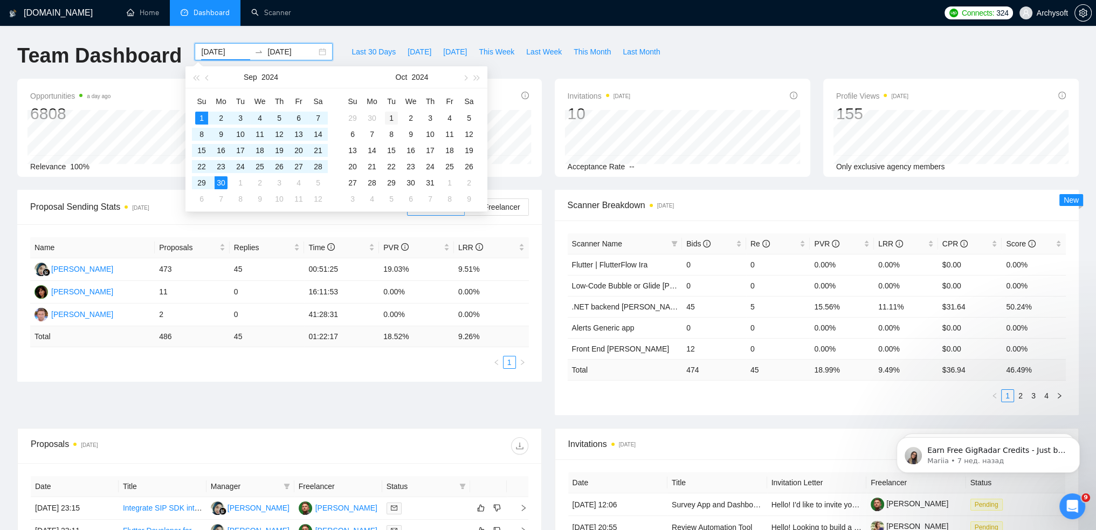
type input "[DATE]"
click at [392, 120] on div "1" at bounding box center [391, 118] width 13 height 13
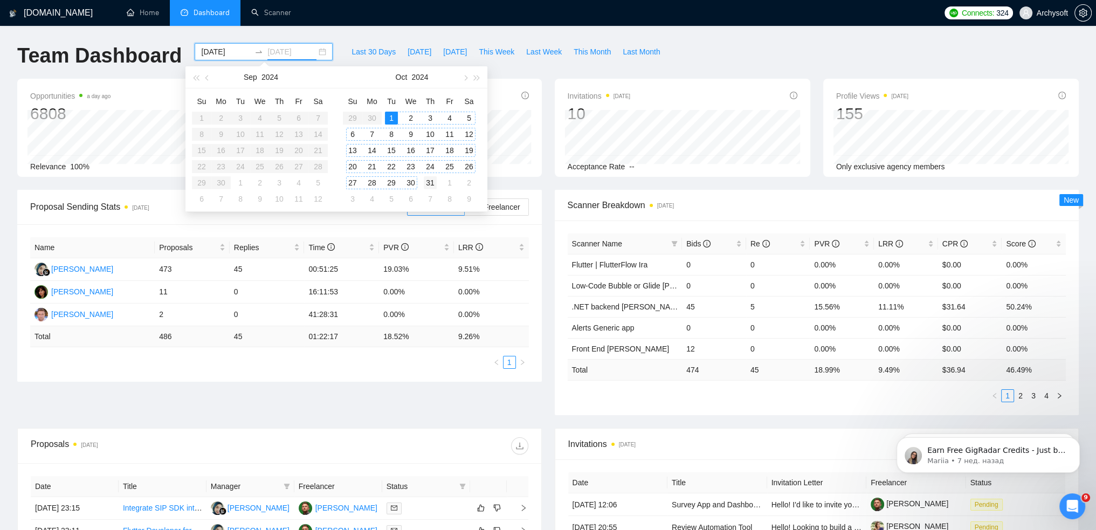
type input "[DATE]"
click at [429, 183] on div "31" at bounding box center [430, 182] width 13 height 13
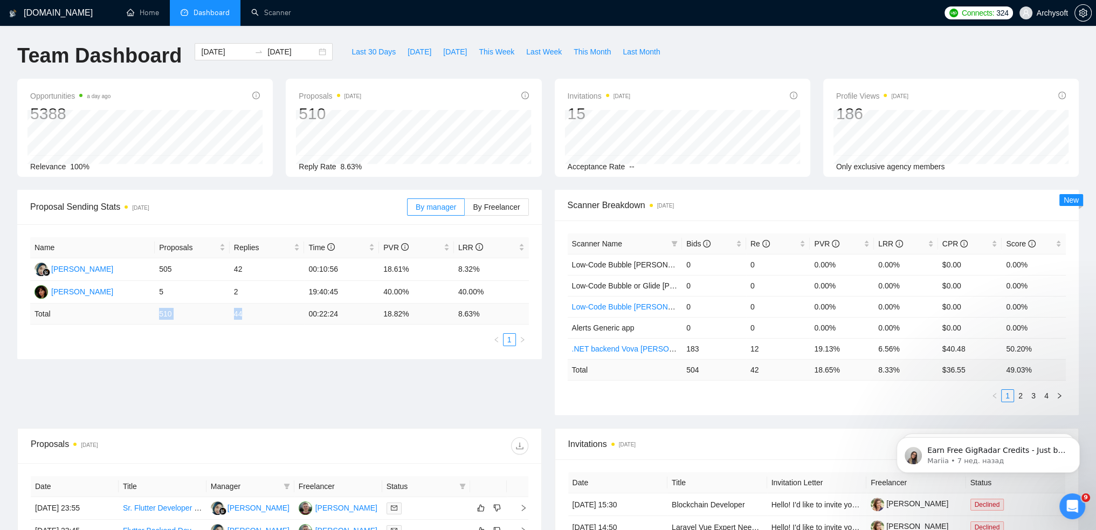
drag, startPoint x: 183, startPoint y: 313, endPoint x: 269, endPoint y: 315, distance: 85.8
click at [269, 315] on tr "Total 510 44 00:22:24 18.82 % 8.63 %" at bounding box center [279, 314] width 499 height 21
copy tr "510 44"
click at [209, 50] on input "[DATE]" at bounding box center [225, 52] width 49 height 12
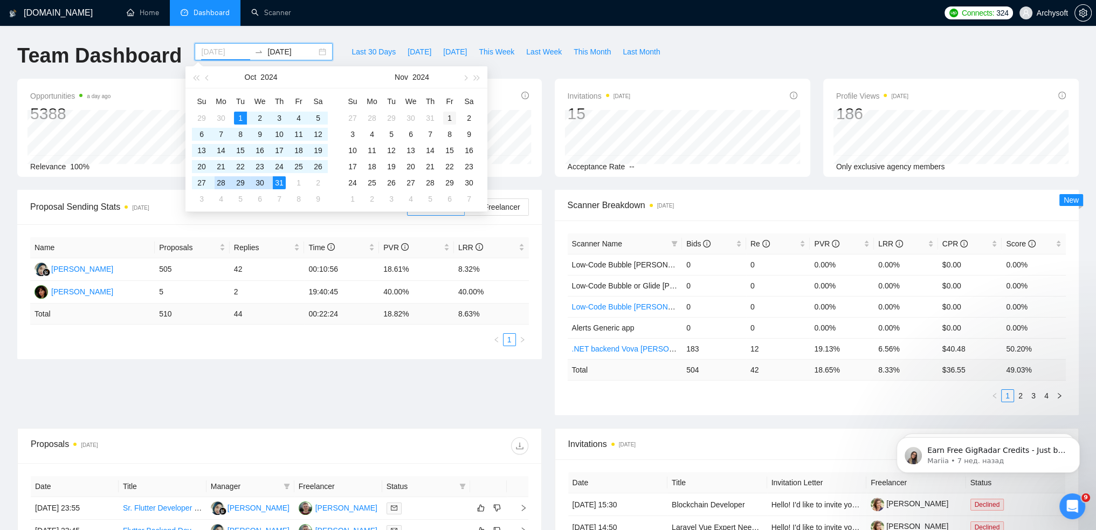
type input "[DATE]"
click at [452, 116] on div "1" at bounding box center [449, 118] width 13 height 13
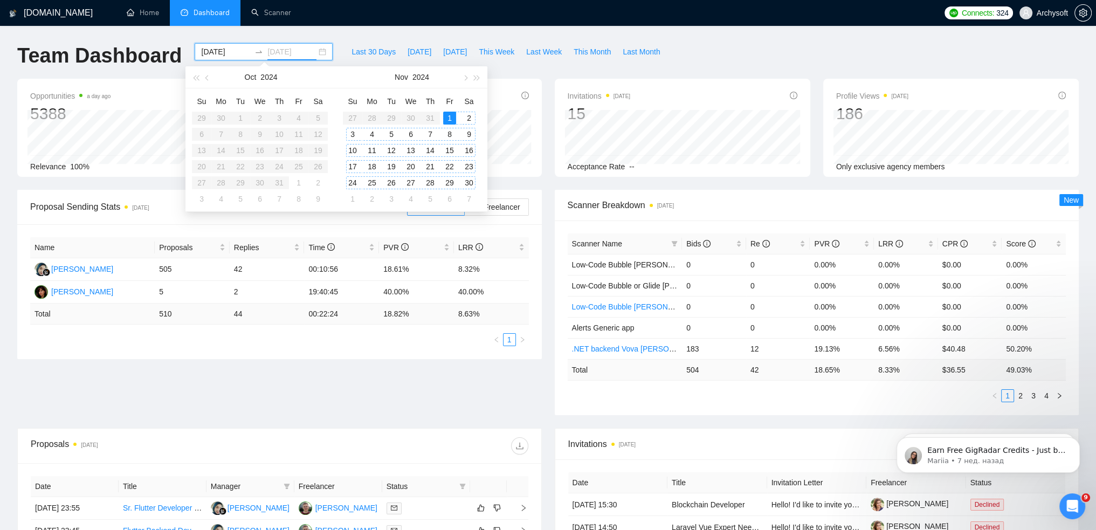
type input "[DATE]"
click at [473, 183] on div "30" at bounding box center [469, 182] width 13 height 13
type input "[DATE]"
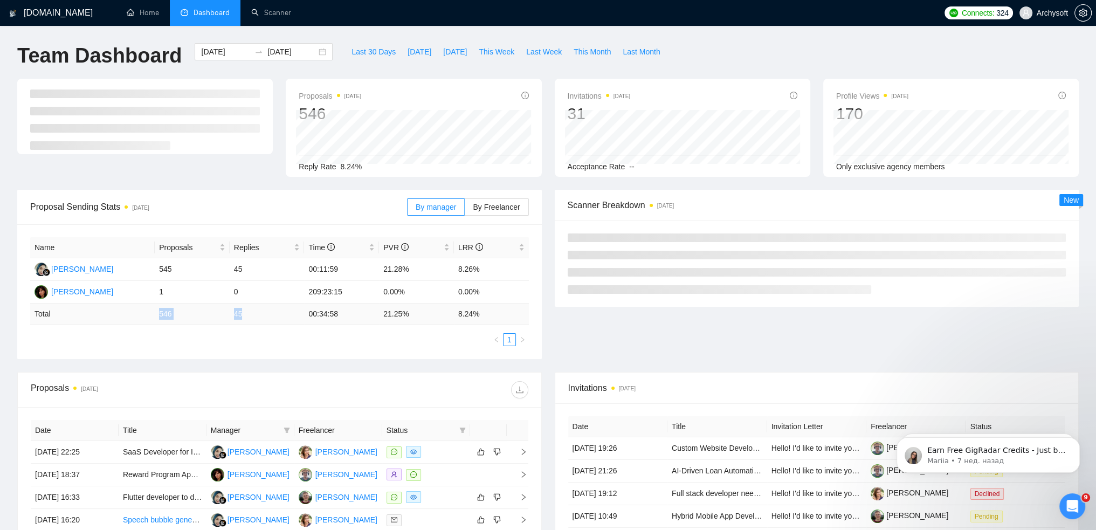
drag, startPoint x: 224, startPoint y: 313, endPoint x: 250, endPoint y: 313, distance: 25.3
click at [250, 313] on tr "Total 546 45 00:34:58 21.25 % 8.24 %" at bounding box center [279, 314] width 499 height 21
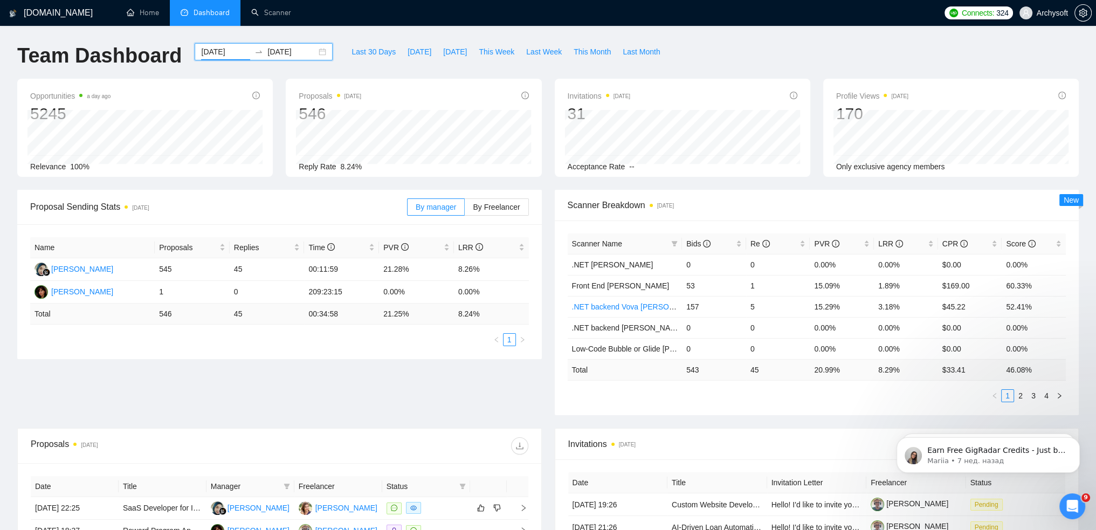
click at [227, 48] on input "[DATE]" at bounding box center [225, 52] width 49 height 12
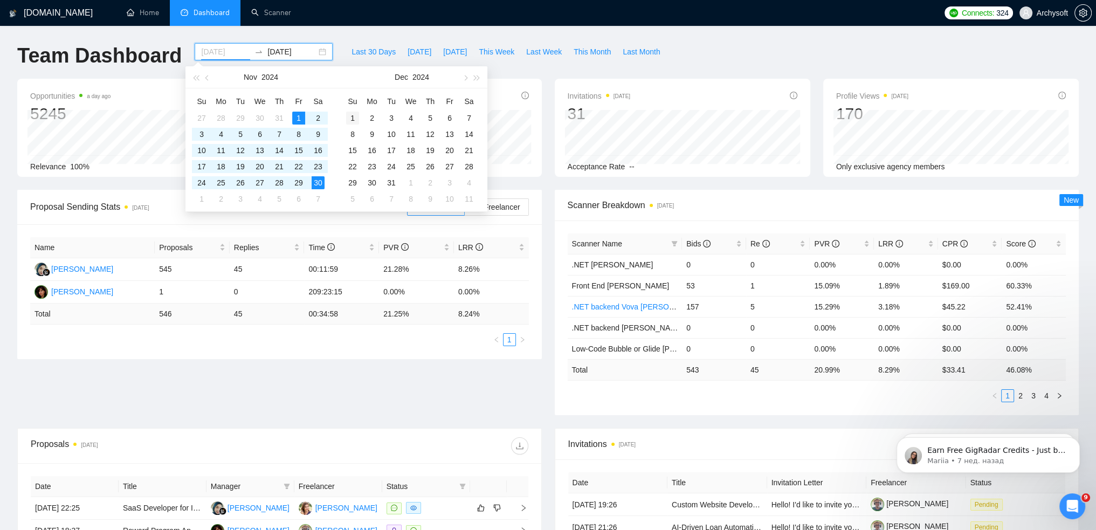
type input "[DATE]"
click at [354, 118] on div "1" at bounding box center [352, 118] width 13 height 13
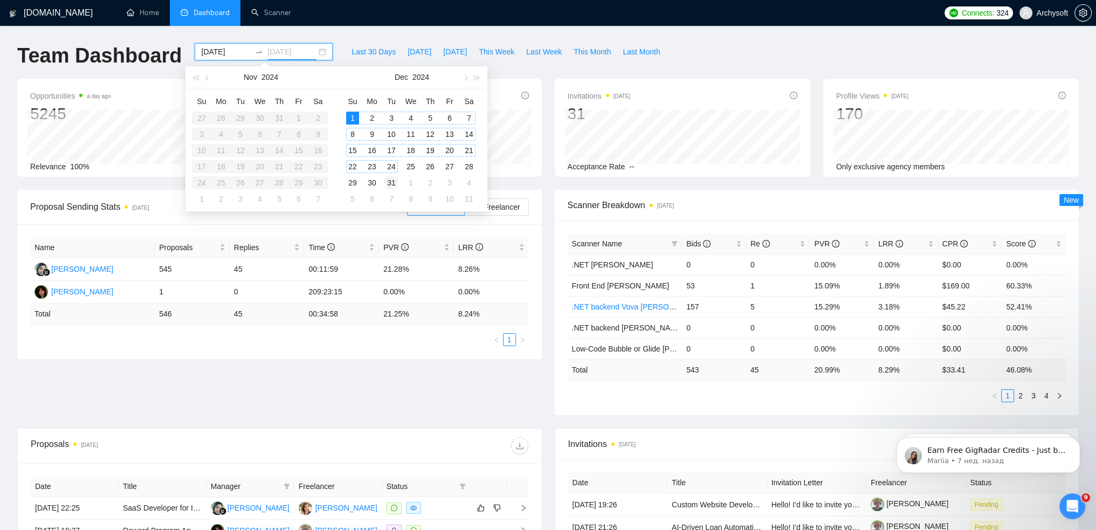
type input "[DATE]"
click at [391, 181] on div "31" at bounding box center [391, 182] width 13 height 13
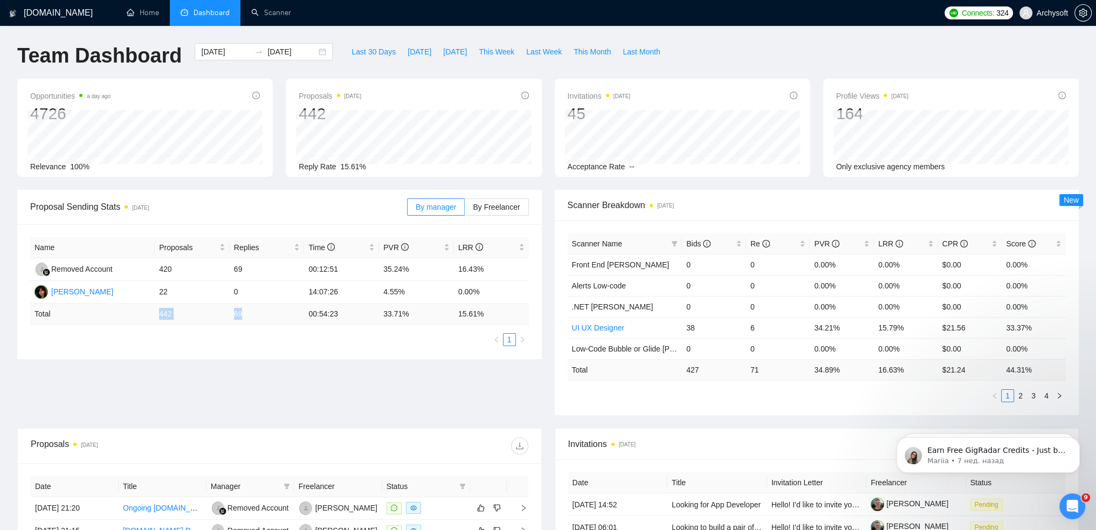
drag, startPoint x: 154, startPoint y: 314, endPoint x: 262, endPoint y: 306, distance: 108.2
click at [262, 306] on tr "Total 442 69 00:54:23 33.71 % 15.61 %" at bounding box center [279, 314] width 499 height 21
click at [175, 315] on td "442" at bounding box center [192, 314] width 75 height 21
drag, startPoint x: 160, startPoint y: 315, endPoint x: 241, endPoint y: 312, distance: 81.0
click at [241, 312] on tr "Total 442 69 00:54:23 33.71 % 15.61 %" at bounding box center [279, 314] width 499 height 21
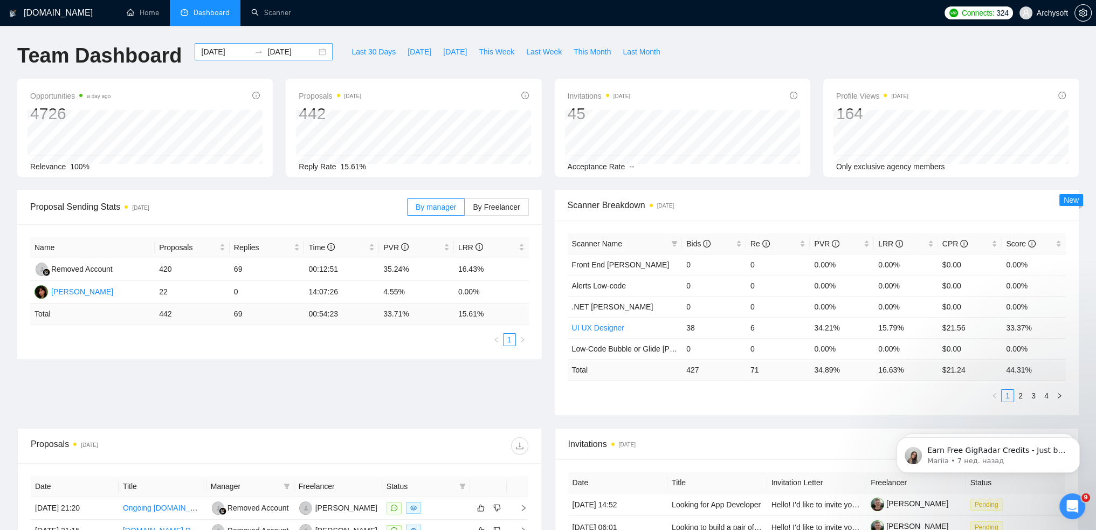
click at [313, 49] on div "[DATE] [DATE]" at bounding box center [264, 51] width 138 height 17
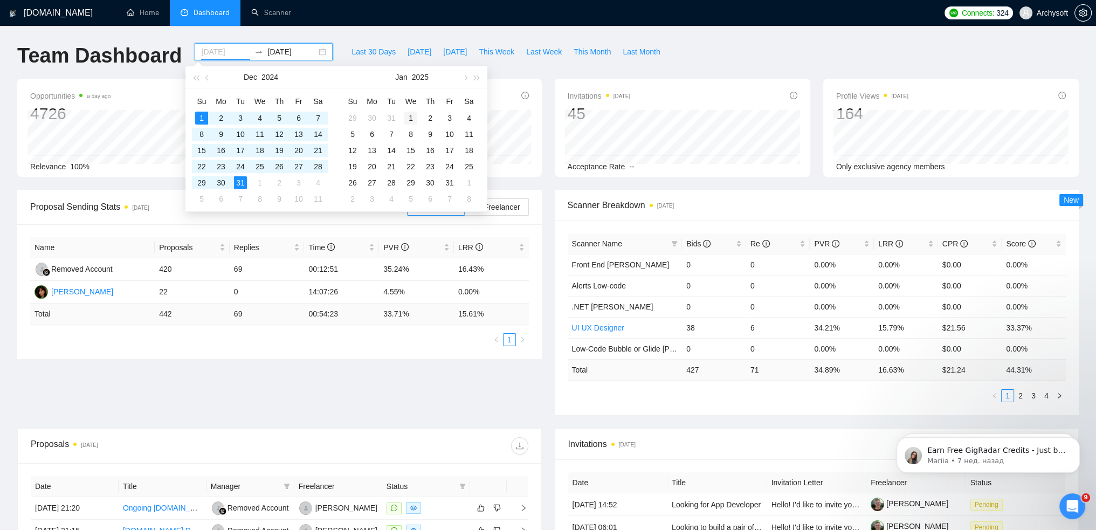
type input "[DATE]"
click at [414, 116] on div "1" at bounding box center [410, 118] width 13 height 13
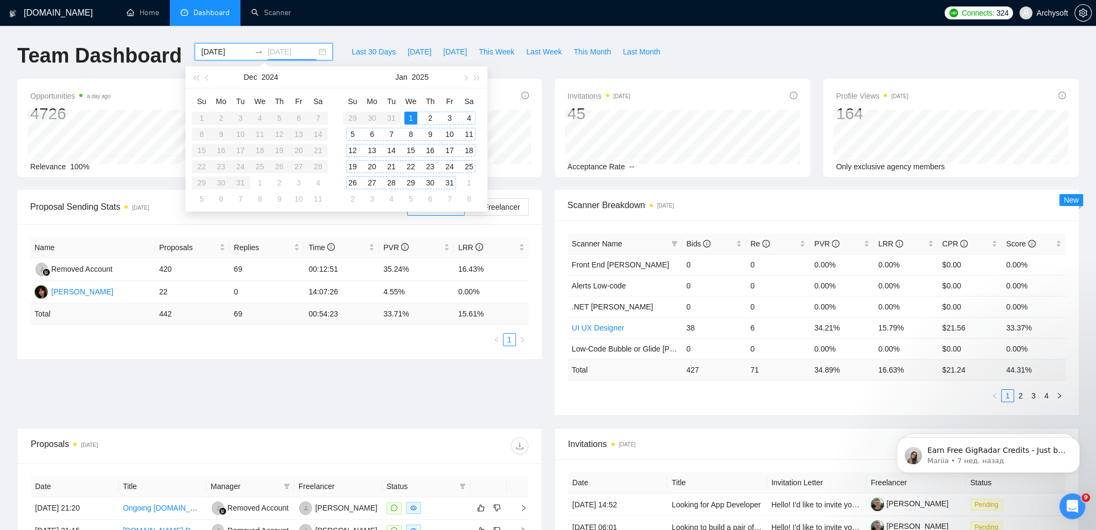
click at [444, 182] on div "31" at bounding box center [449, 182] width 13 height 13
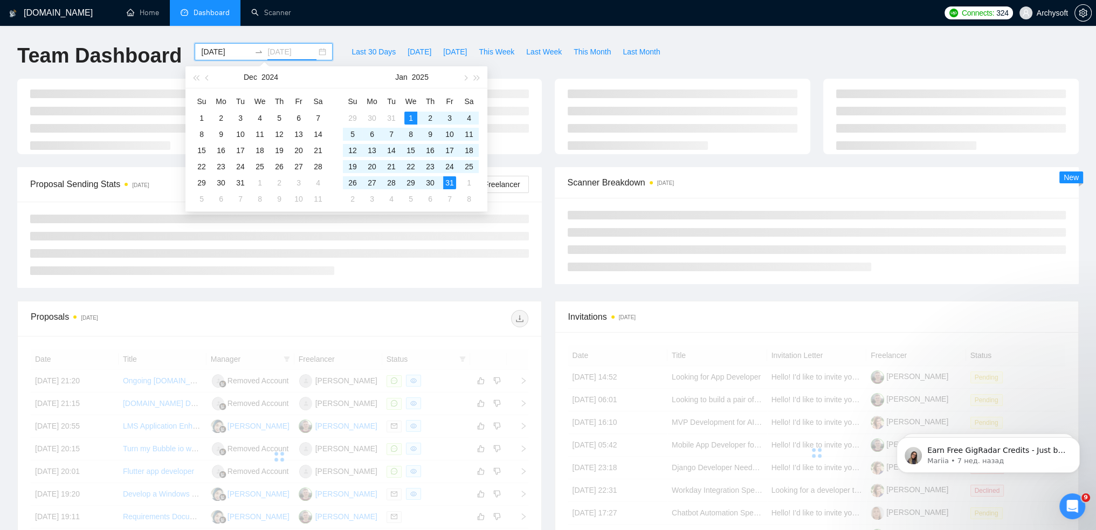
type input "[DATE]"
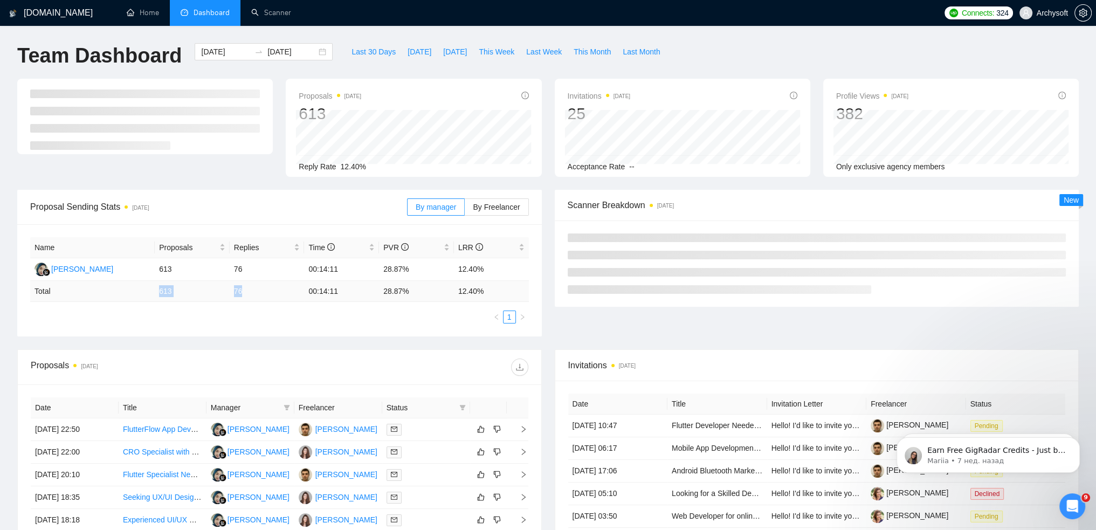
drag, startPoint x: 160, startPoint y: 293, endPoint x: 242, endPoint y: 290, distance: 82.0
click at [242, 290] on tr "Total 613 76 00:14:11 28.87 % 12.40 %" at bounding box center [279, 291] width 499 height 21
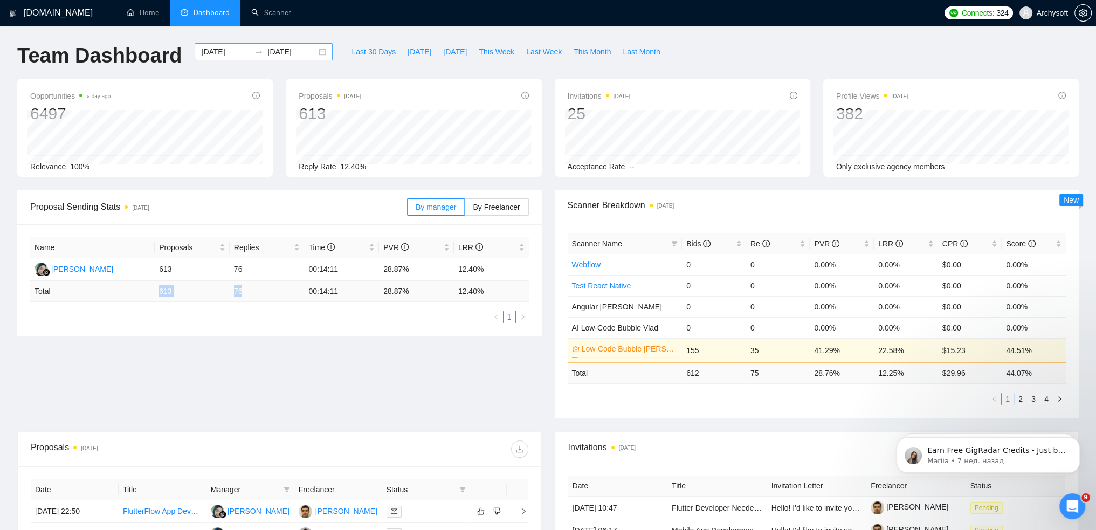
click at [205, 52] on input "[DATE]" at bounding box center [225, 52] width 49 height 12
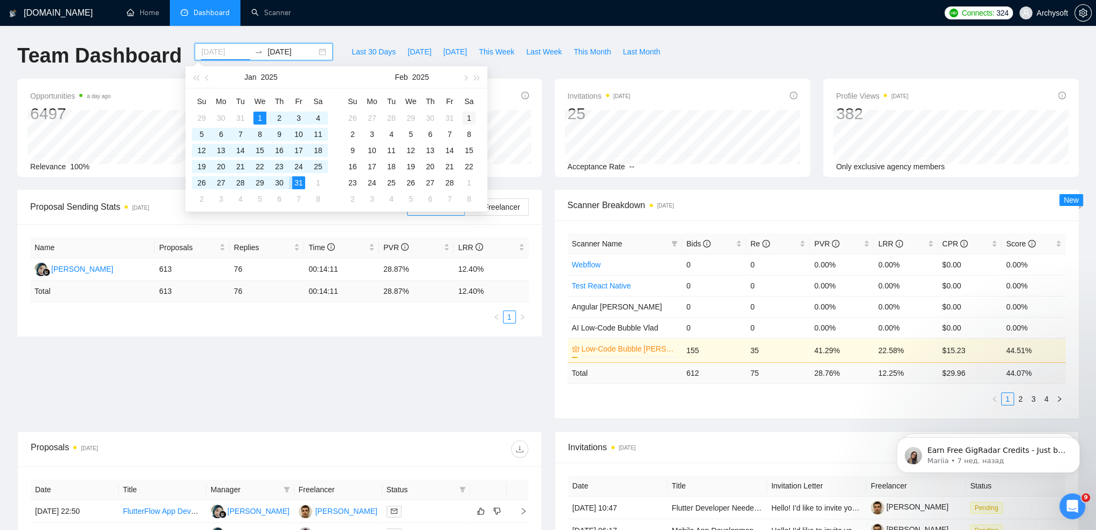
type input "[DATE]"
click at [471, 118] on div "1" at bounding box center [469, 118] width 13 height 13
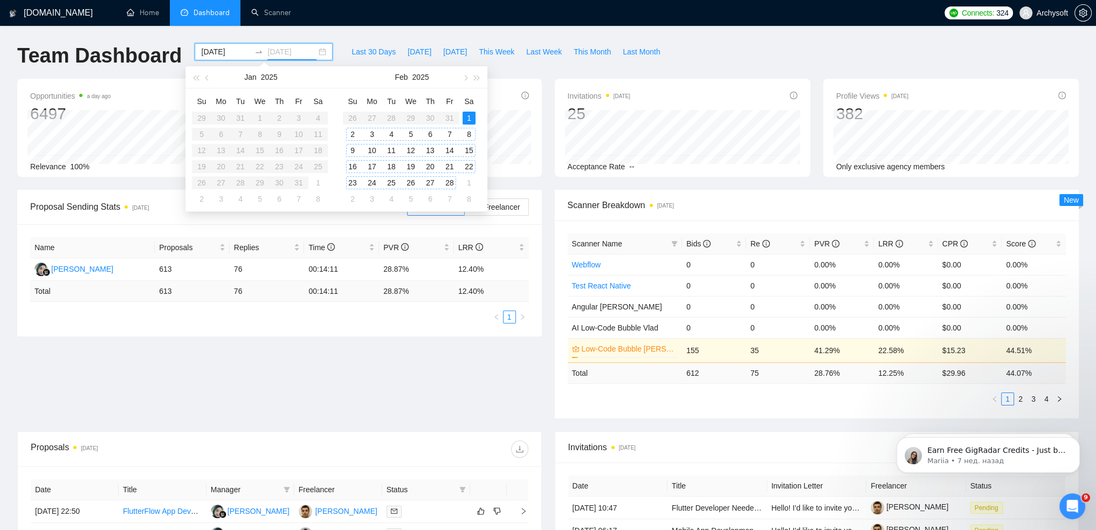
click at [453, 184] on div "28" at bounding box center [449, 182] width 13 height 13
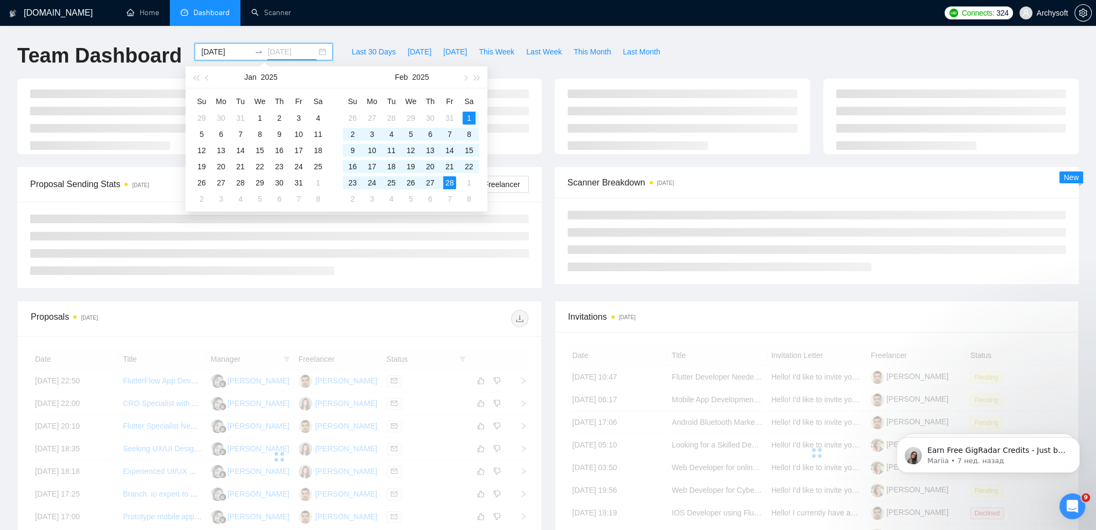
type input "[DATE]"
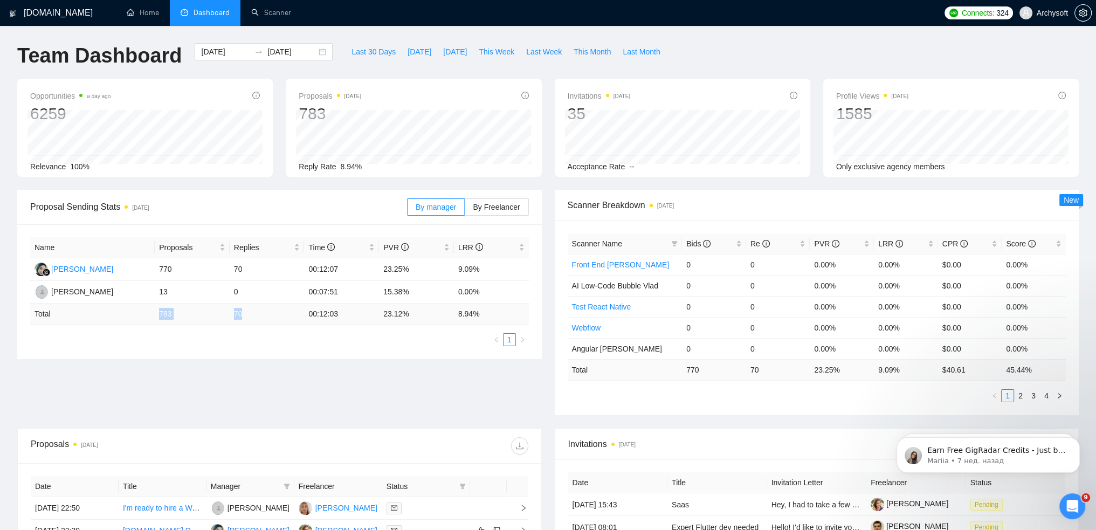
drag, startPoint x: 160, startPoint y: 312, endPoint x: 293, endPoint y: 312, distance: 133.2
click at [293, 312] on tr "Total 783 70 00:12:03 23.12 % 8.94 %" at bounding box center [279, 314] width 499 height 21
click at [312, 51] on div "[DATE] [DATE]" at bounding box center [264, 51] width 138 height 17
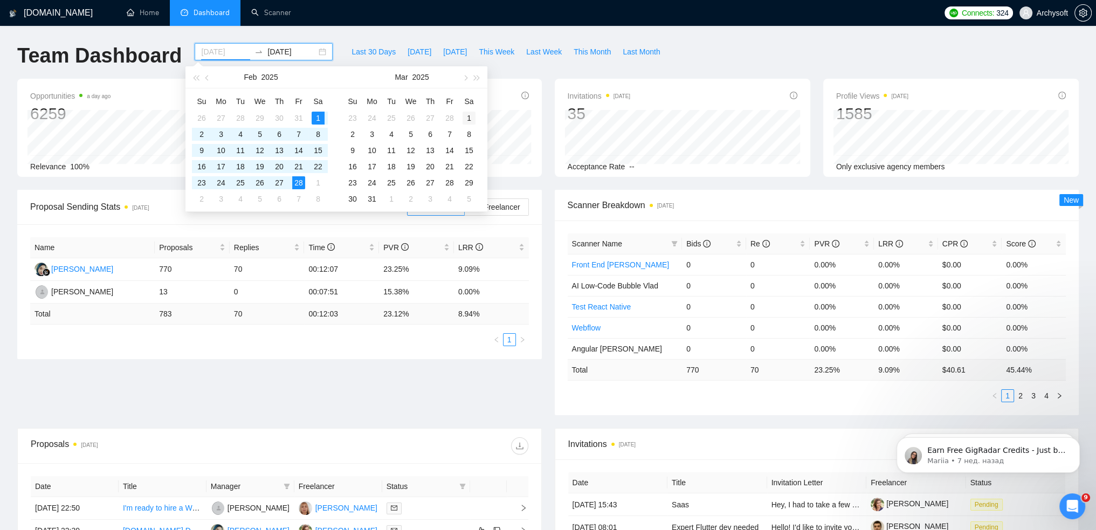
type input "[DATE]"
click at [471, 115] on div "1" at bounding box center [469, 118] width 13 height 13
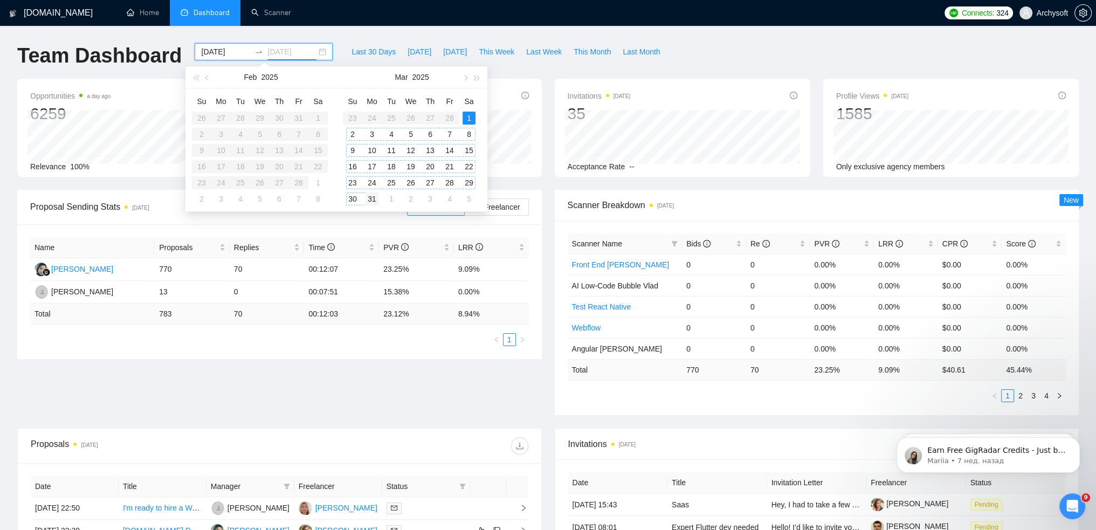
type input "[DATE]"
click at [369, 200] on div "31" at bounding box center [372, 199] width 13 height 13
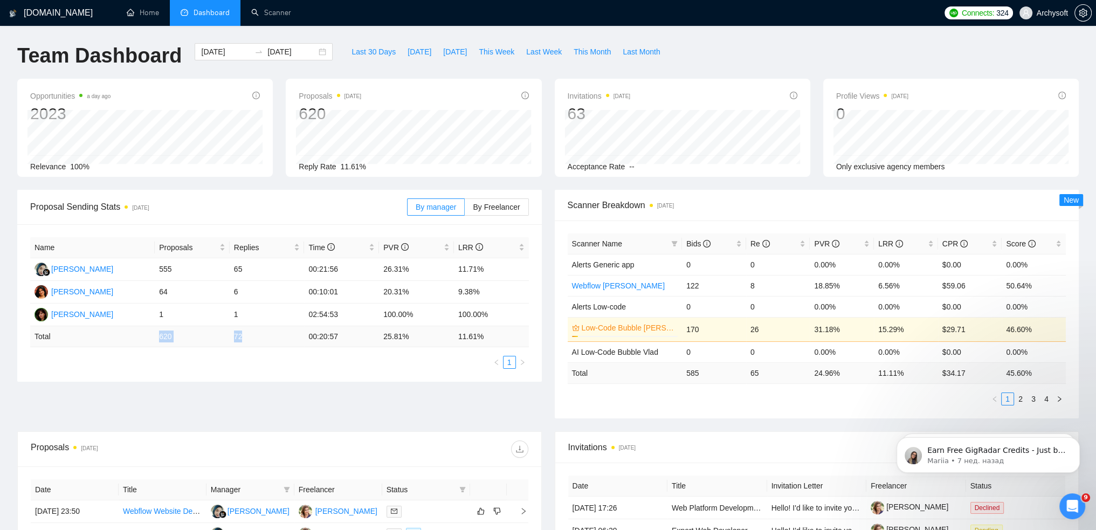
drag, startPoint x: 273, startPoint y: 340, endPoint x: 289, endPoint y: 339, distance: 15.6
click at [289, 340] on tr "Total 620 72 00:20:57 25.81 % 11.61 %" at bounding box center [279, 336] width 499 height 21
click at [310, 47] on div "[DATE] [DATE]" at bounding box center [264, 51] width 138 height 17
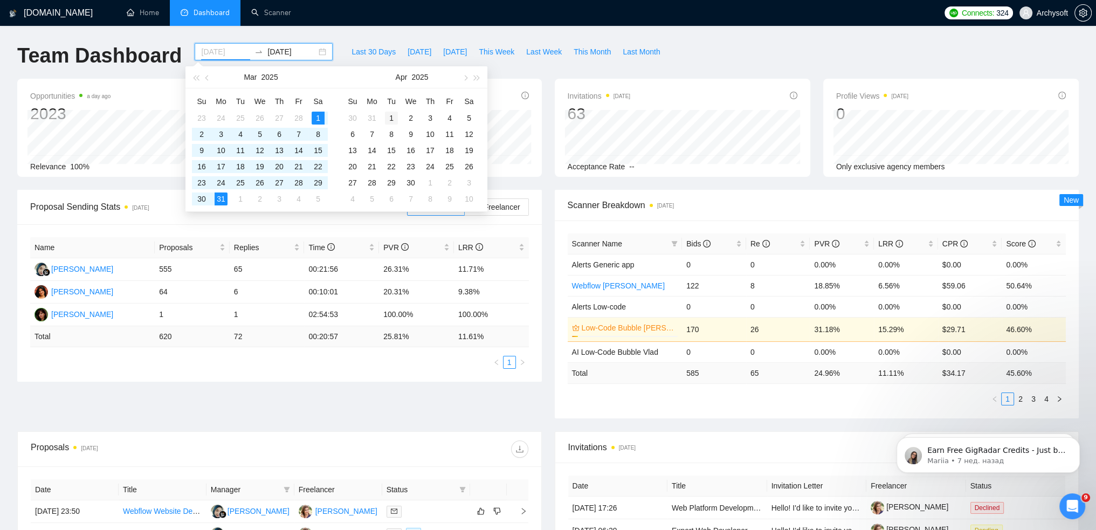
type input "[DATE]"
click at [391, 118] on div "1" at bounding box center [391, 118] width 13 height 13
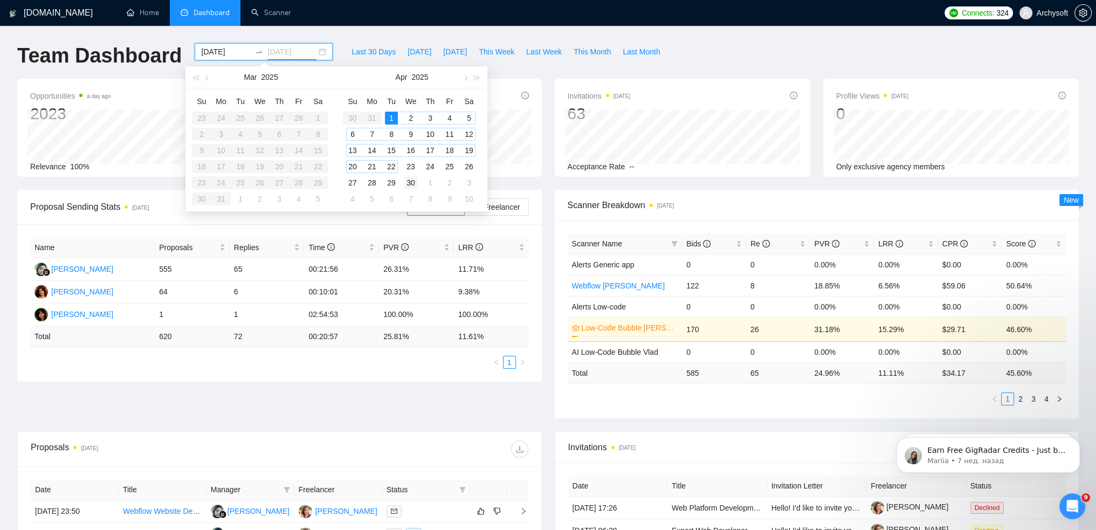
type input "[DATE]"
drag, startPoint x: 410, startPoint y: 184, endPoint x: 402, endPoint y: 189, distance: 9.0
click at [410, 185] on div "30" at bounding box center [410, 182] width 13 height 13
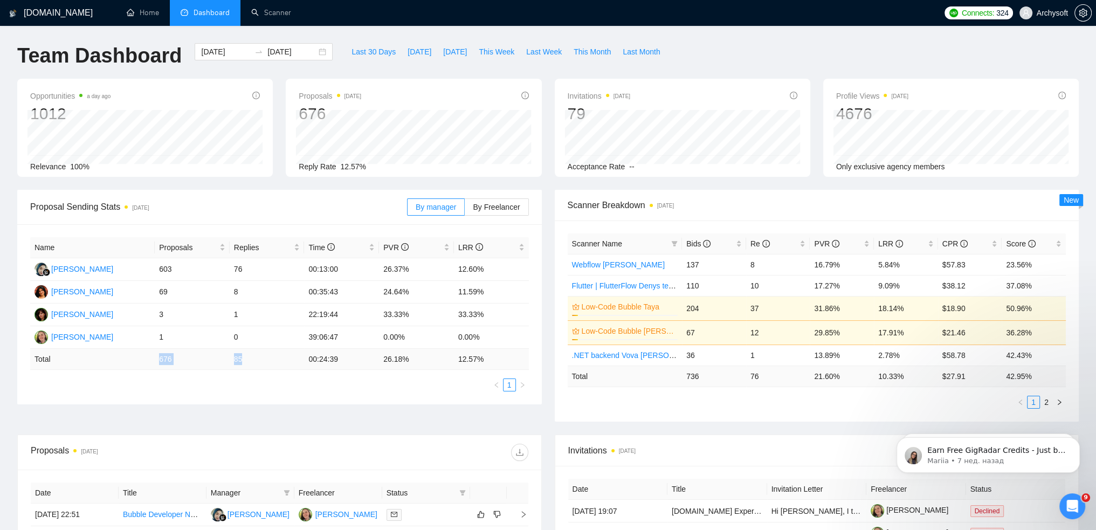
drag, startPoint x: 157, startPoint y: 361, endPoint x: 249, endPoint y: 362, distance: 91.7
click at [249, 362] on tr "Total 676 85 00:24:39 26.18 % 12.57 %" at bounding box center [279, 359] width 499 height 21
click at [285, 45] on div "[DATE] [DATE]" at bounding box center [264, 51] width 138 height 17
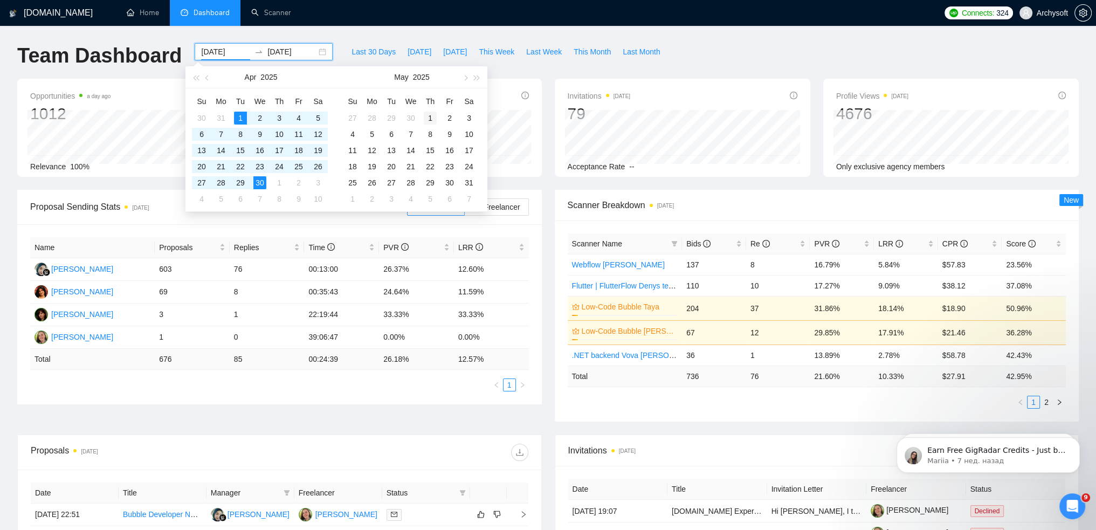
type input "[DATE]"
click at [429, 116] on div "1" at bounding box center [430, 118] width 13 height 13
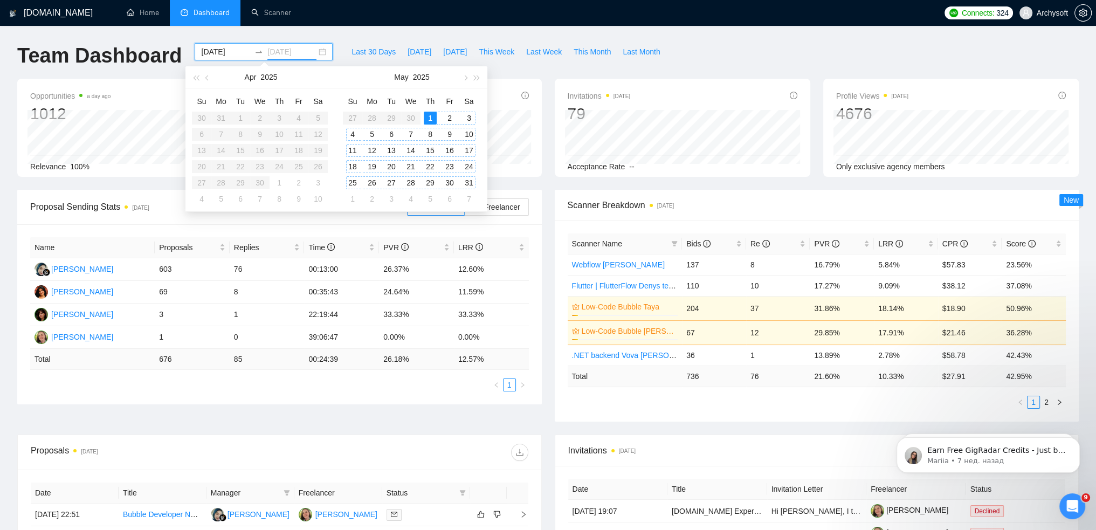
click at [466, 186] on div "31" at bounding box center [469, 182] width 13 height 13
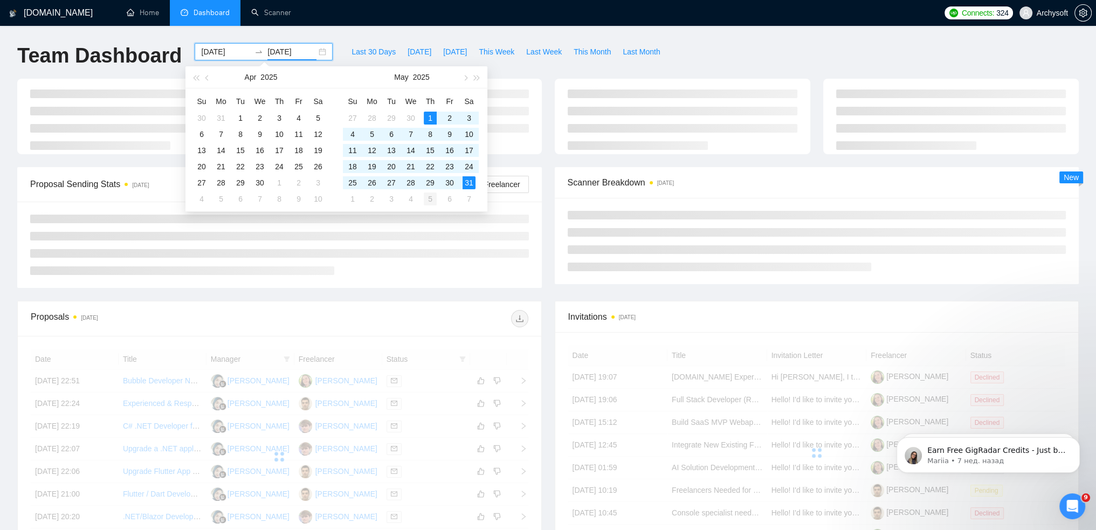
type input "[DATE]"
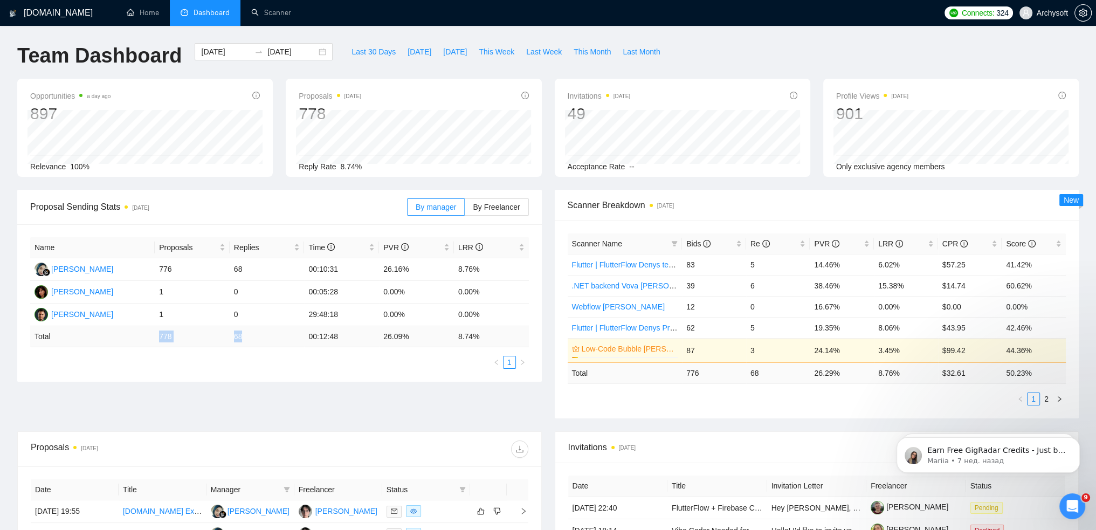
drag, startPoint x: 159, startPoint y: 335, endPoint x: 248, endPoint y: 336, distance: 89.0
click at [248, 336] on tr "Total 778 68 00:12:48 26.09 % 8.74 %" at bounding box center [279, 336] width 499 height 21
click at [311, 54] on div "[DATE] [DATE]" at bounding box center [264, 51] width 138 height 17
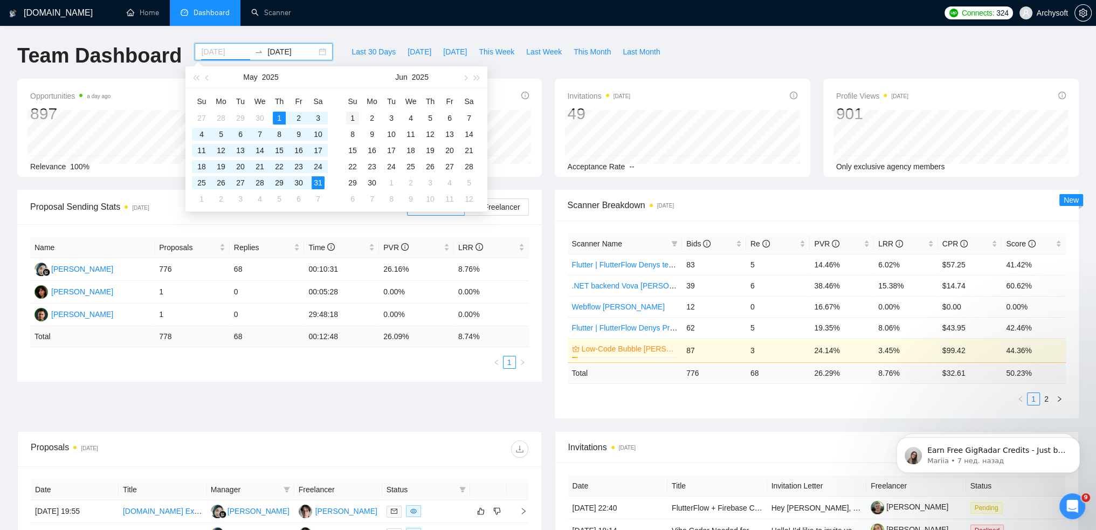
type input "[DATE]"
click at [353, 116] on div "1" at bounding box center [352, 118] width 13 height 13
type input "[DATE]"
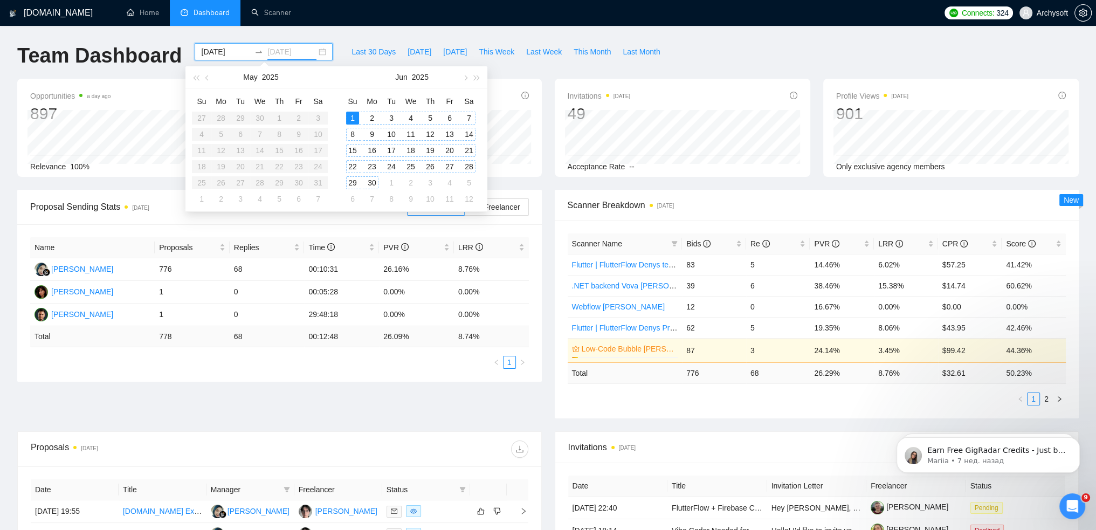
click at [371, 185] on div "30" at bounding box center [372, 182] width 13 height 13
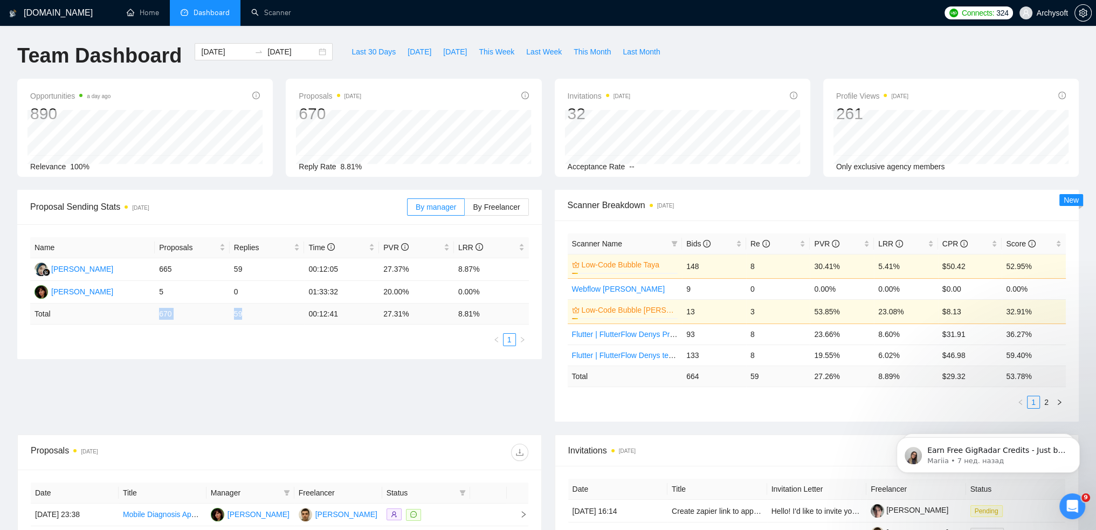
drag, startPoint x: 160, startPoint y: 315, endPoint x: 247, endPoint y: 315, distance: 87.4
click at [247, 315] on tr "Total 670 59 00:12:41 27.31 % 8.81 %" at bounding box center [279, 314] width 499 height 21
click at [321, 53] on div "[DATE] [DATE]" at bounding box center [264, 51] width 138 height 17
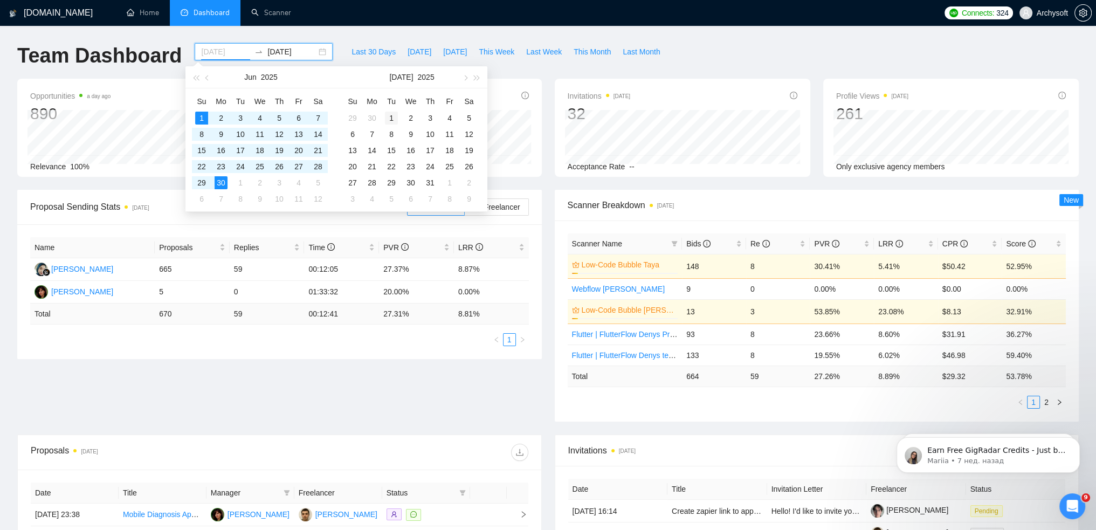
type input "[DATE]"
click at [393, 114] on div "1" at bounding box center [391, 118] width 13 height 13
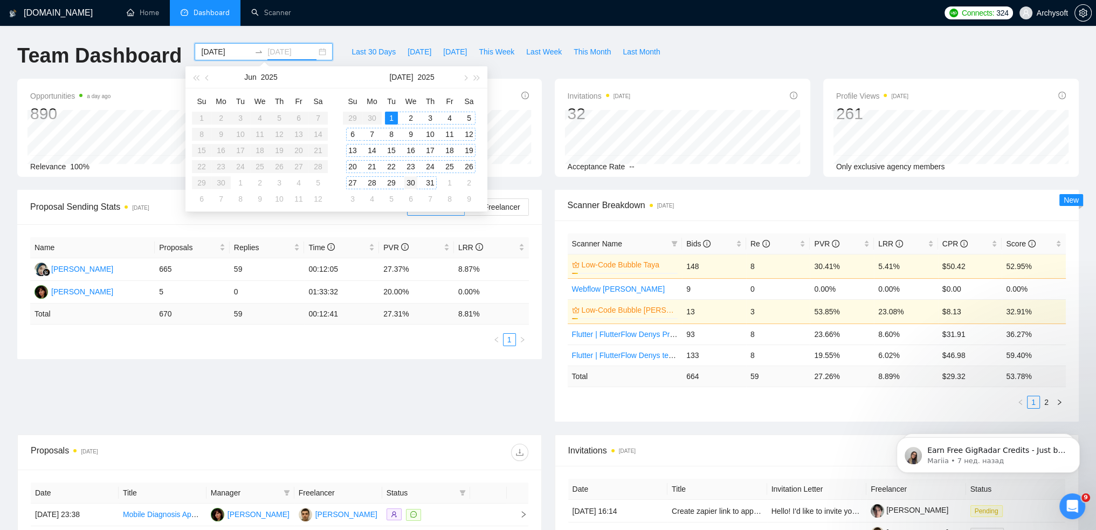
click at [427, 180] on div "31" at bounding box center [430, 182] width 13 height 13
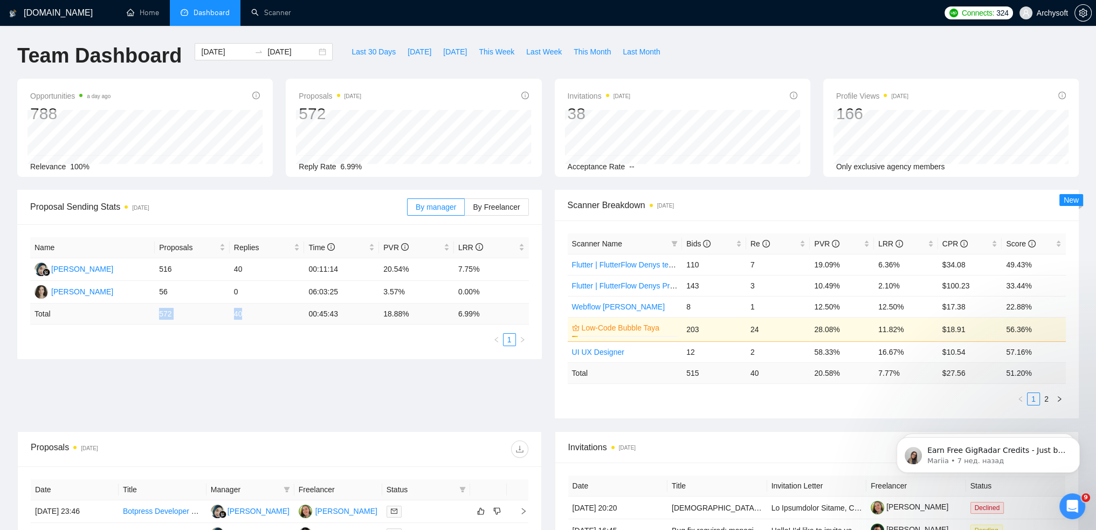
drag, startPoint x: 160, startPoint y: 313, endPoint x: 263, endPoint y: 313, distance: 103.5
click at [263, 313] on tr "Total 572 40 00:45:43 18.88 % 6.99 %" at bounding box center [279, 314] width 499 height 21
click at [307, 51] on input "[DATE]" at bounding box center [291, 52] width 49 height 12
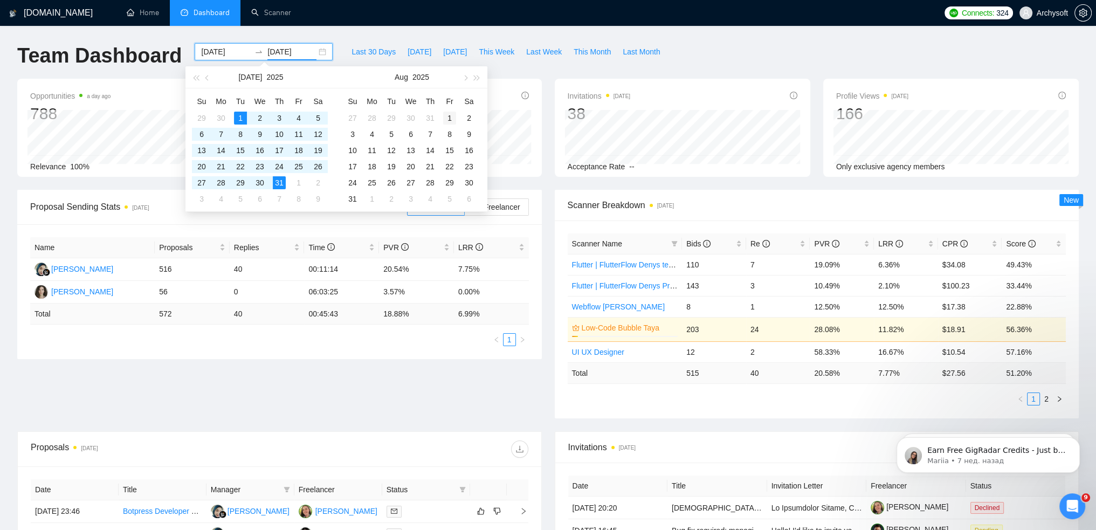
type input "[DATE]"
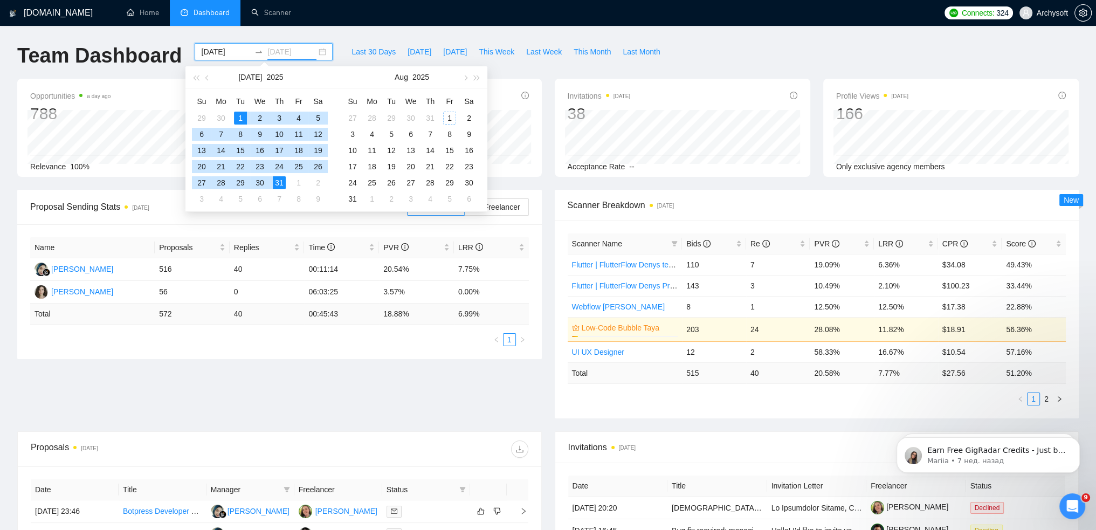
click at [451, 117] on div "1" at bounding box center [449, 118] width 13 height 13
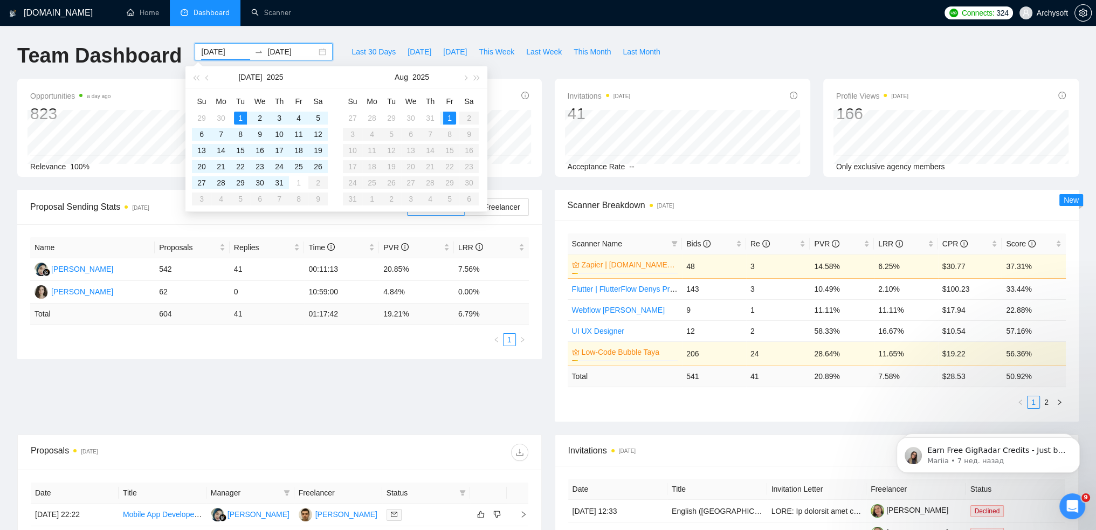
click at [211, 52] on input "[DATE]" at bounding box center [225, 52] width 49 height 12
click at [229, 53] on input "[DATE]" at bounding box center [225, 52] width 49 height 12
click at [216, 53] on input "[DATE]" at bounding box center [225, 52] width 49 height 12
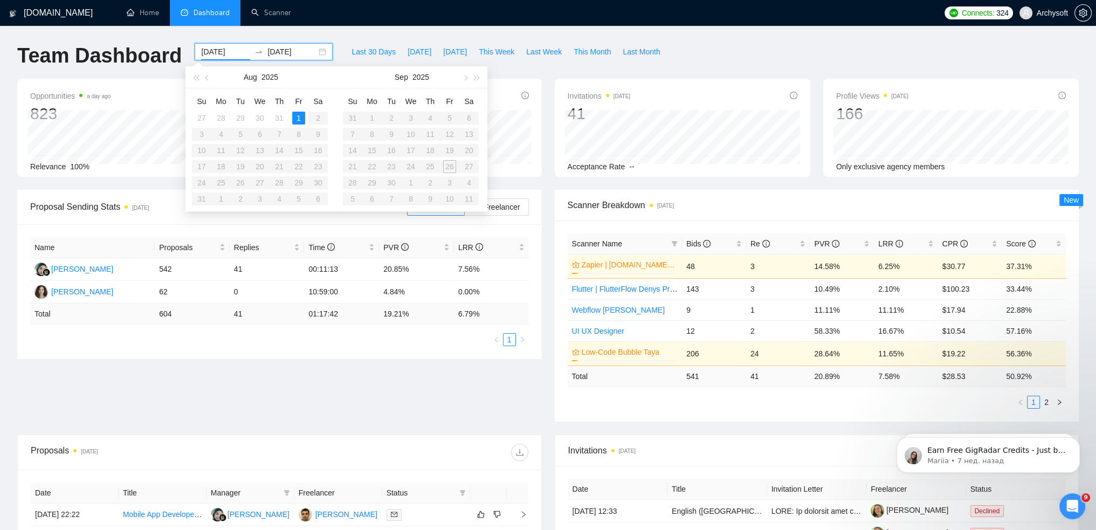
type input "[DATE]"
click at [285, 47] on input "[DATE]" at bounding box center [291, 52] width 49 height 12
type input "[DATE]"
click at [351, 198] on div "31" at bounding box center [352, 199] width 13 height 13
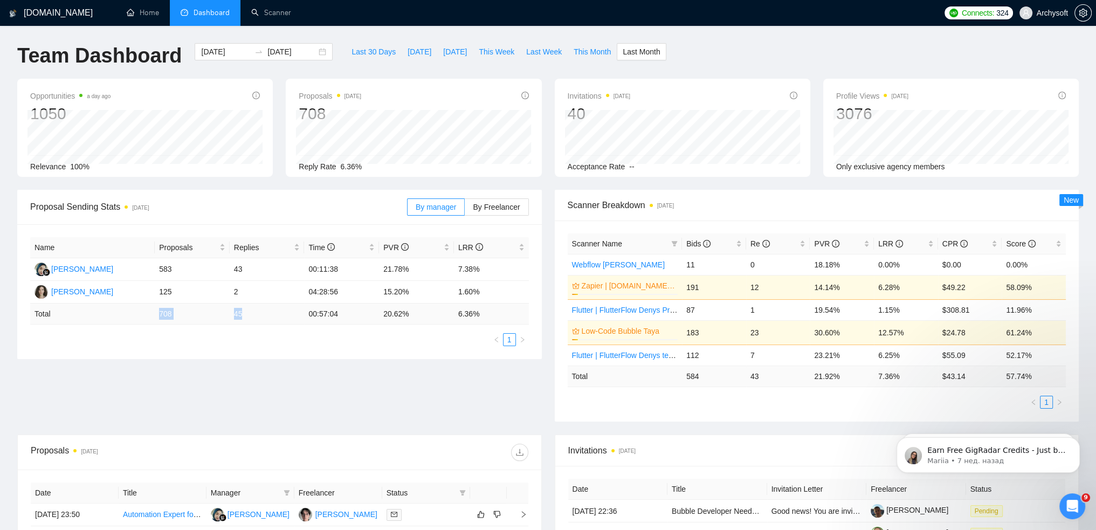
drag, startPoint x: 214, startPoint y: 315, endPoint x: 250, endPoint y: 315, distance: 36.7
click at [250, 315] on tr "Total 708 45 00:57:04 20.62 % 6.36 %" at bounding box center [279, 314] width 499 height 21
click at [314, 52] on div "[DATE] [DATE]" at bounding box center [264, 51] width 138 height 17
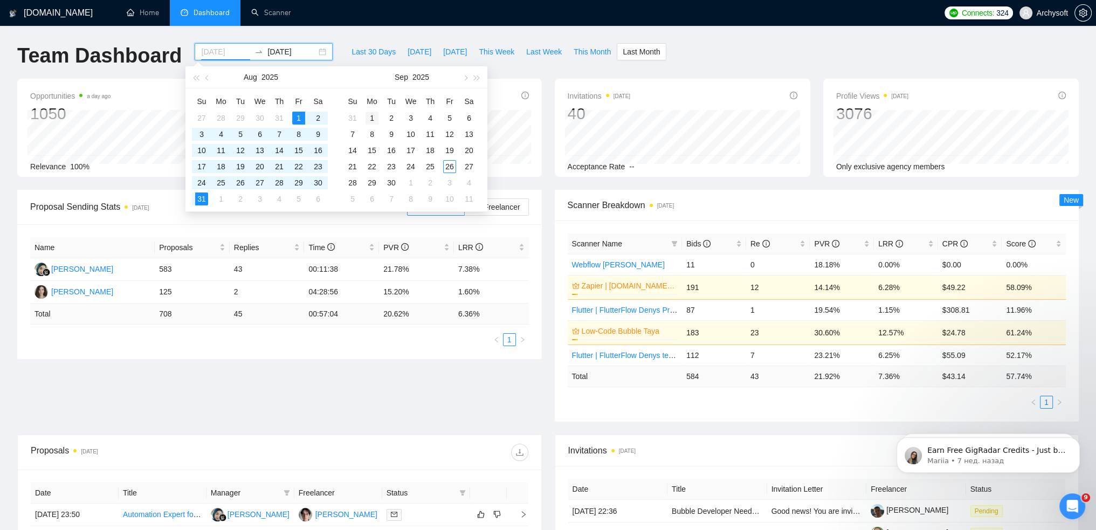
type input "[DATE]"
click at [375, 118] on div "1" at bounding box center [372, 118] width 13 height 13
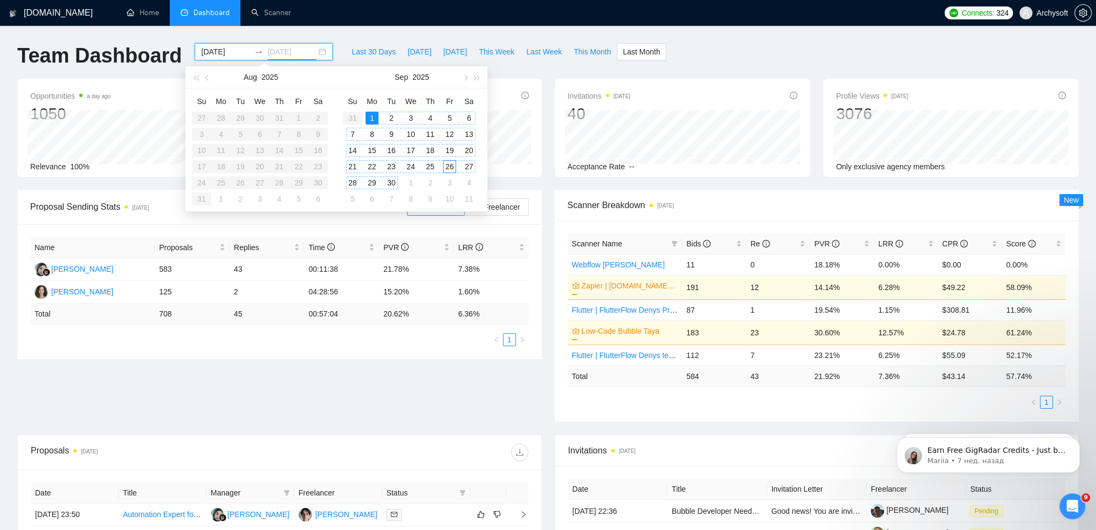
click at [390, 183] on div "30" at bounding box center [391, 182] width 13 height 13
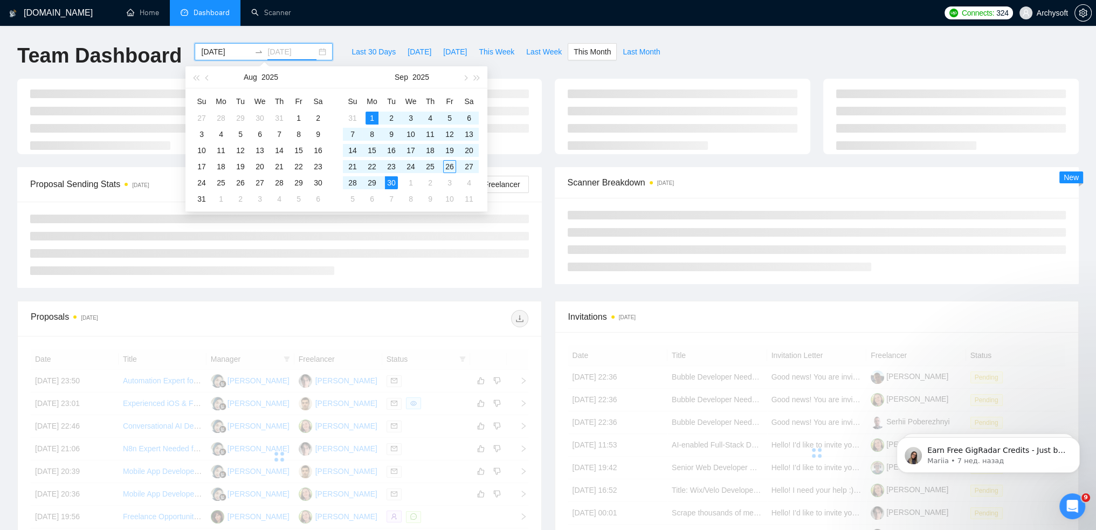
type input "[DATE]"
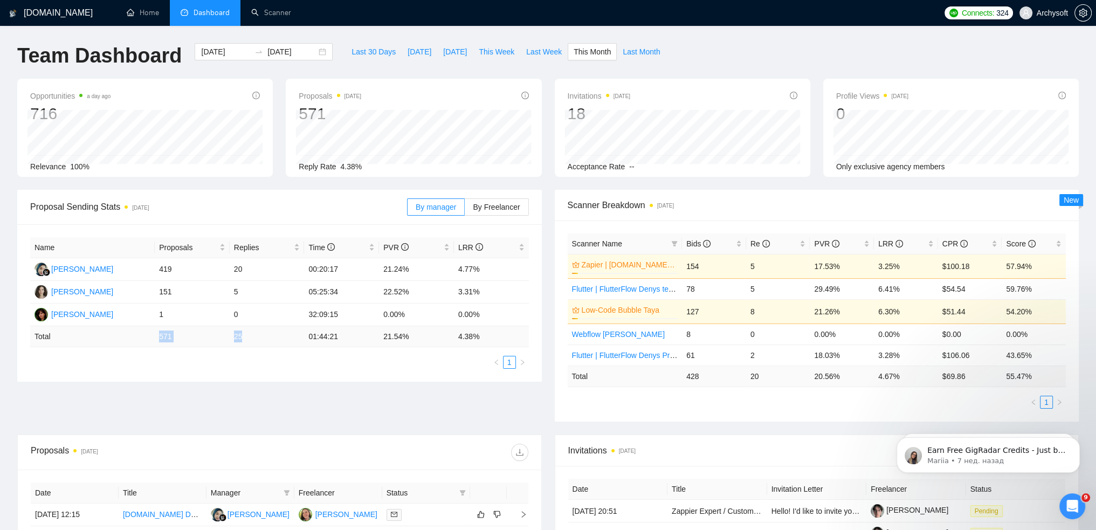
drag, startPoint x: 160, startPoint y: 336, endPoint x: 261, endPoint y: 338, distance: 100.9
click at [261, 338] on tr "Total 571 25 01:44:21 21.54 % 4.38 %" at bounding box center [279, 336] width 499 height 21
